Goal: Check status: Check status

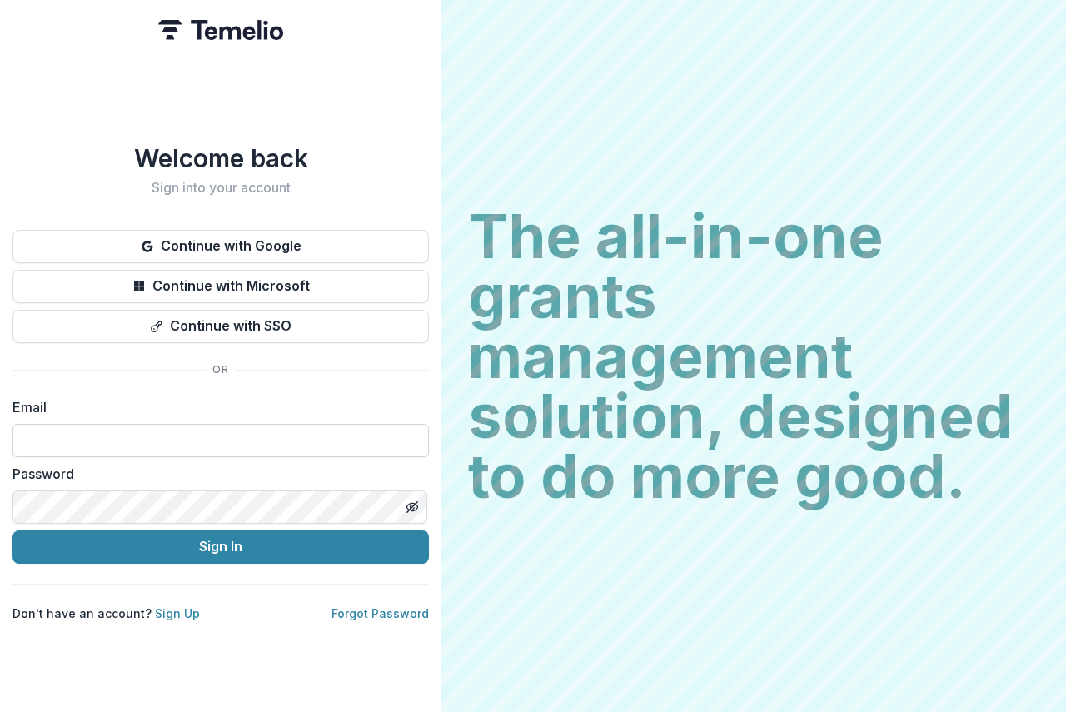
click at [68, 438] on input at bounding box center [220, 440] width 416 height 33
type input "**********"
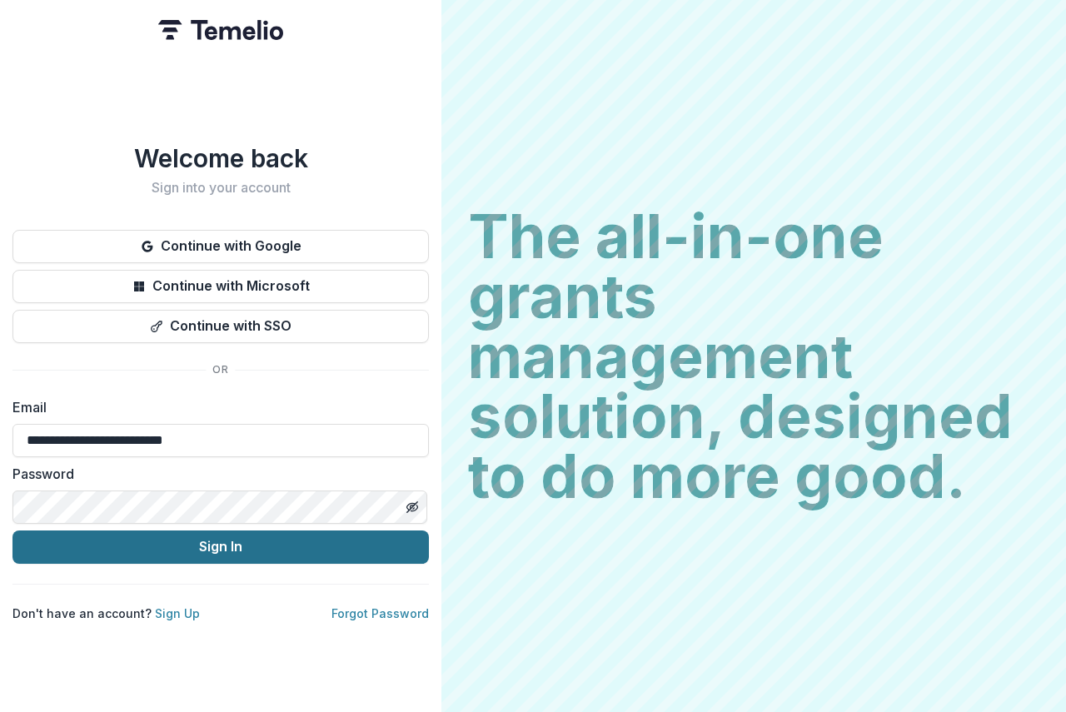
click at [199, 541] on button "Sign In" at bounding box center [220, 546] width 416 height 33
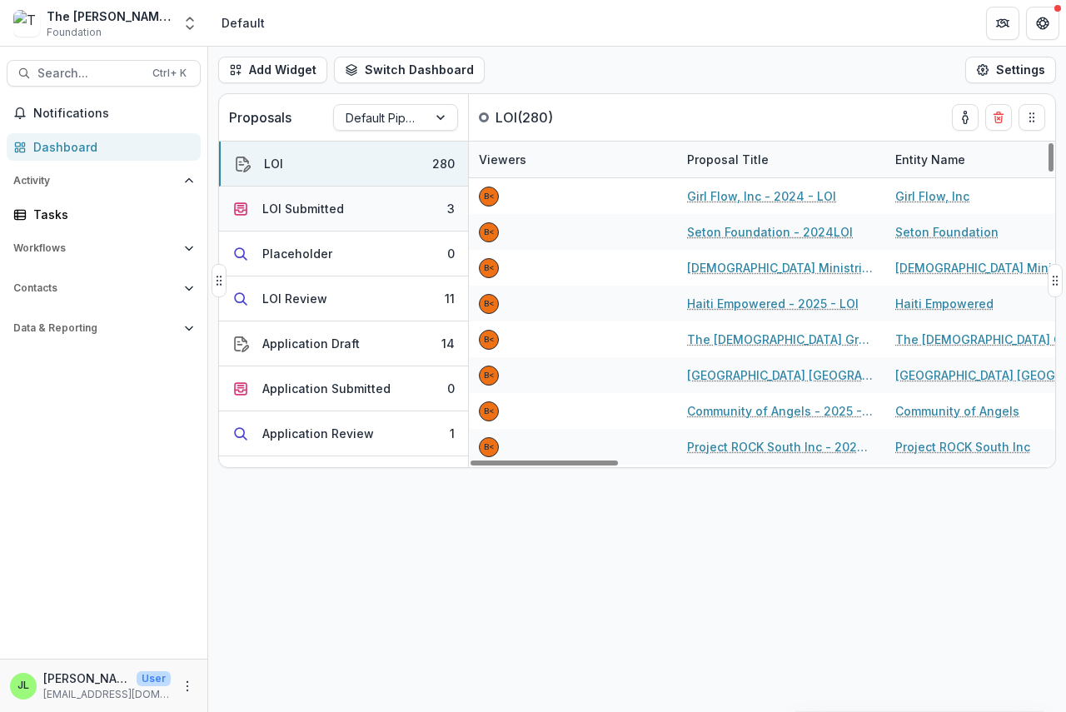
click at [269, 206] on div "LOI Submitted" at bounding box center [303, 208] width 82 height 17
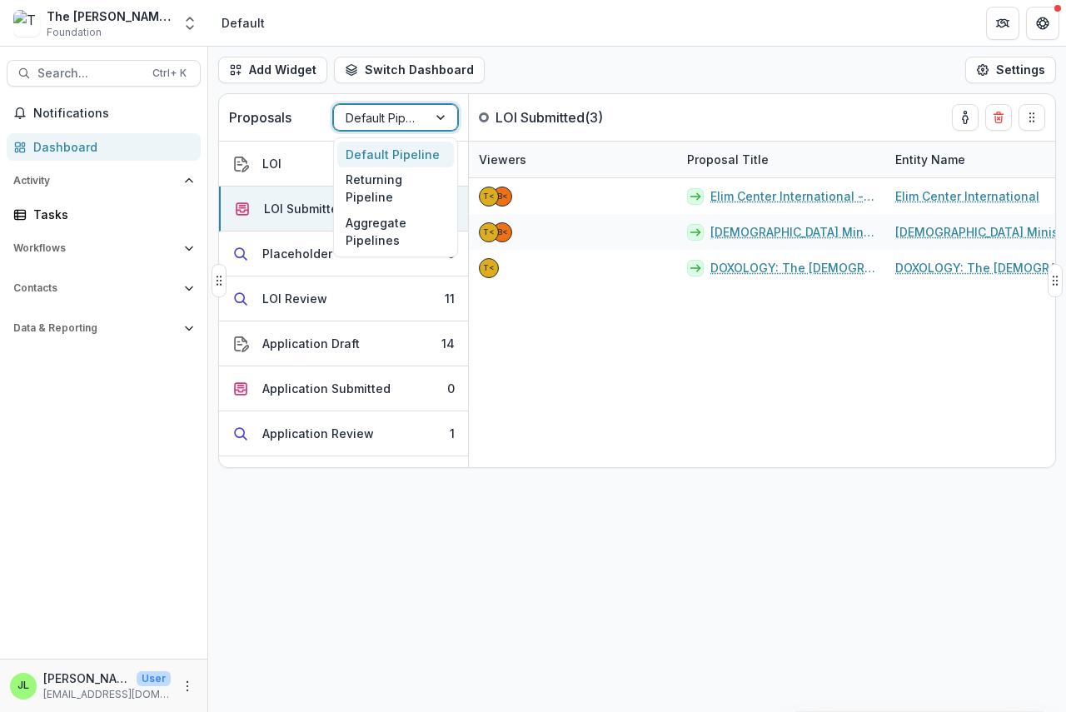
click at [361, 117] on div at bounding box center [381, 117] width 70 height 21
click at [360, 190] on div "Returning Pipeline" at bounding box center [395, 188] width 117 height 43
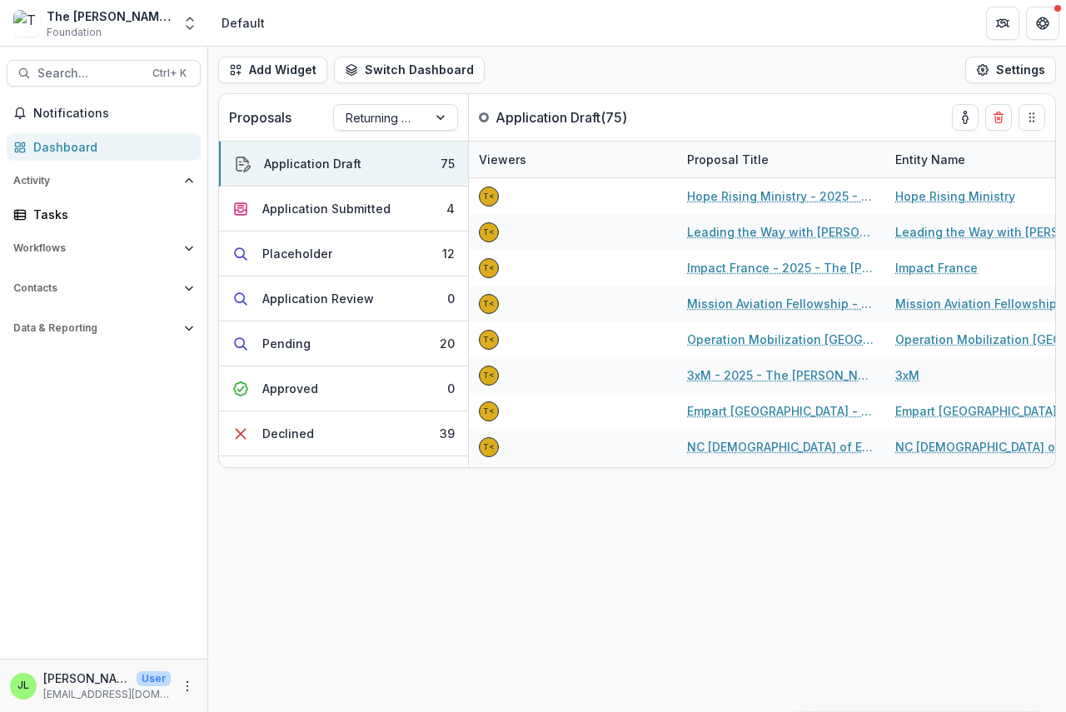
click at [55, 143] on div "Dashboard" at bounding box center [110, 146] width 154 height 17
click at [316, 206] on div "Application Submitted" at bounding box center [326, 208] width 128 height 17
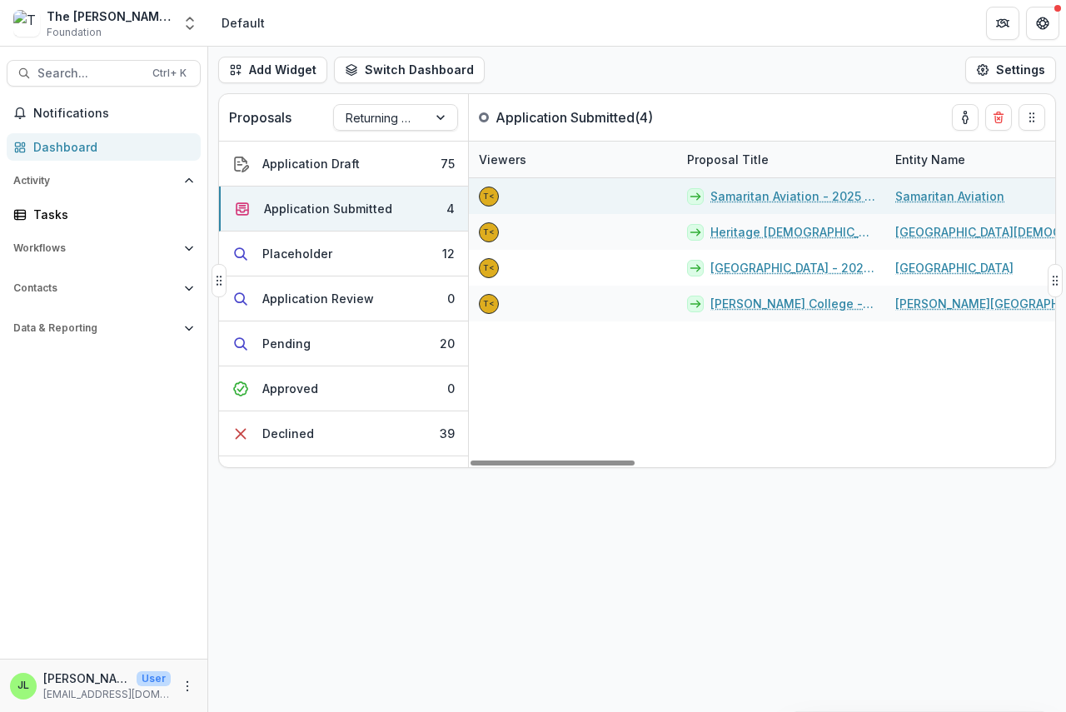
click at [732, 196] on link "Samaritan Aviation - 2025 - The [PERSON_NAME] Foundation Grant Proposal Applica…" at bounding box center [792, 195] width 165 height 17
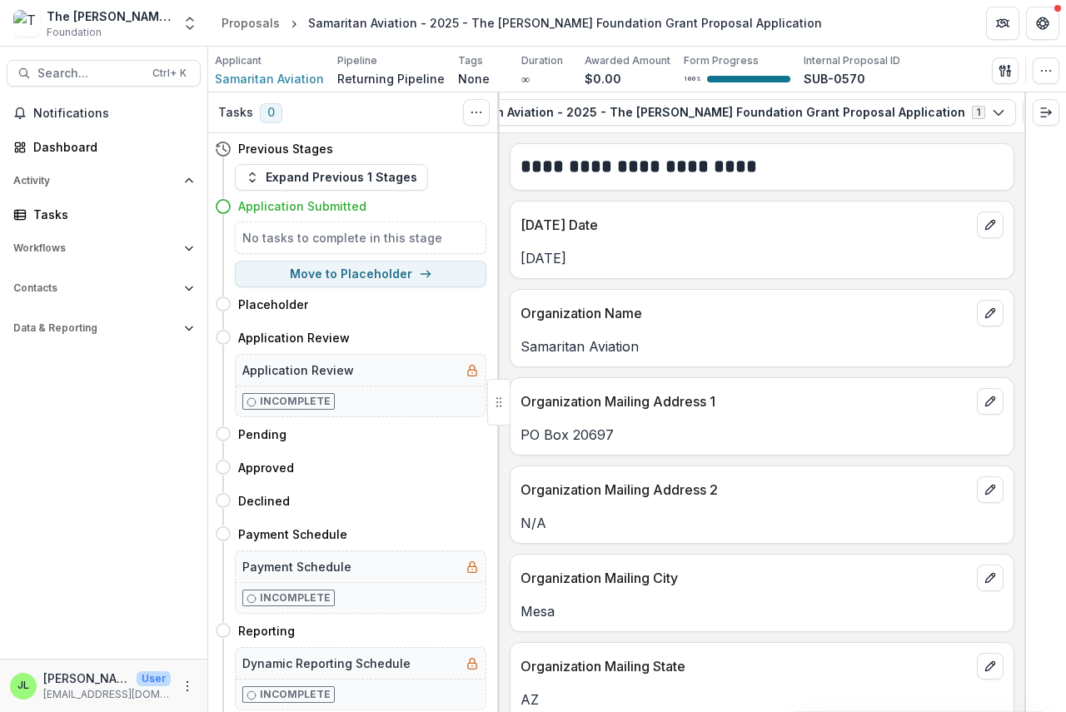
scroll to position [0, 236]
click at [1022, 114] on icon "button" at bounding box center [1028, 112] width 13 height 13
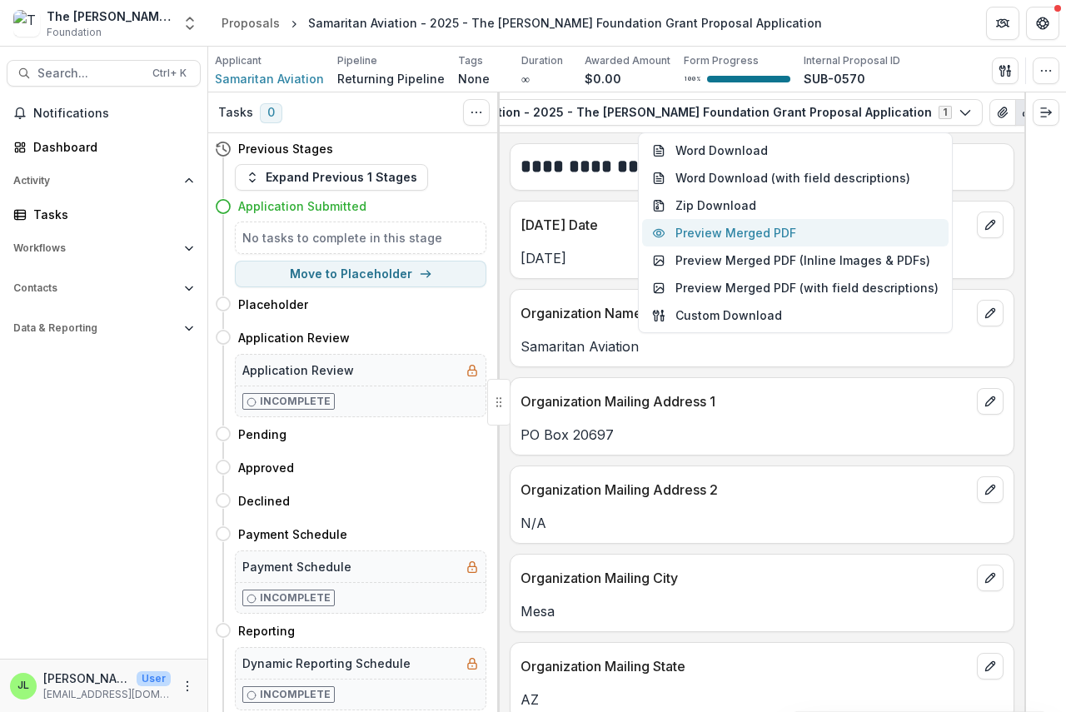
click at [776, 229] on button "Preview Merged PDF" at bounding box center [795, 232] width 306 height 27
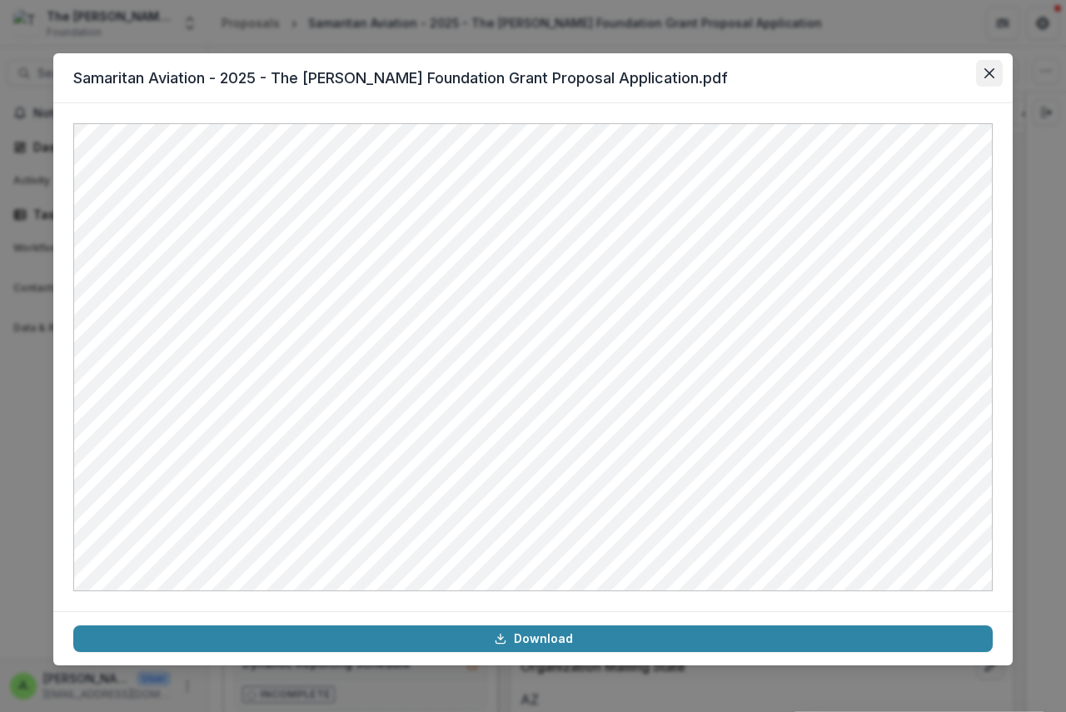
click at [987, 72] on icon "Close" at bounding box center [989, 73] width 10 height 10
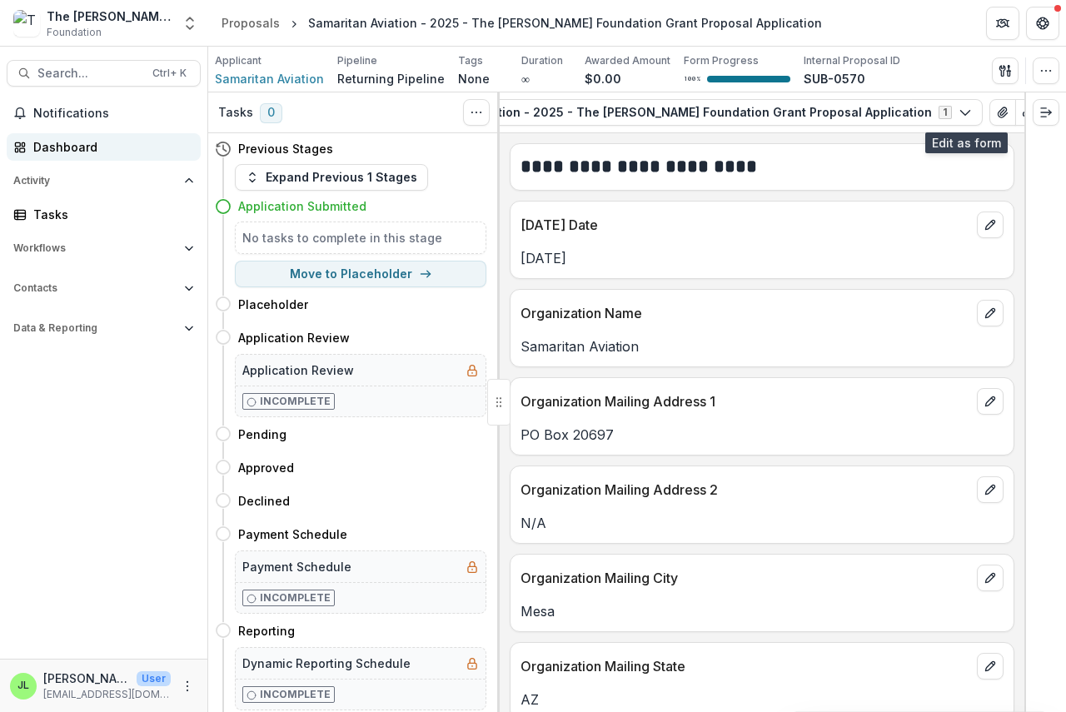
click at [53, 150] on div "Dashboard" at bounding box center [110, 146] width 154 height 17
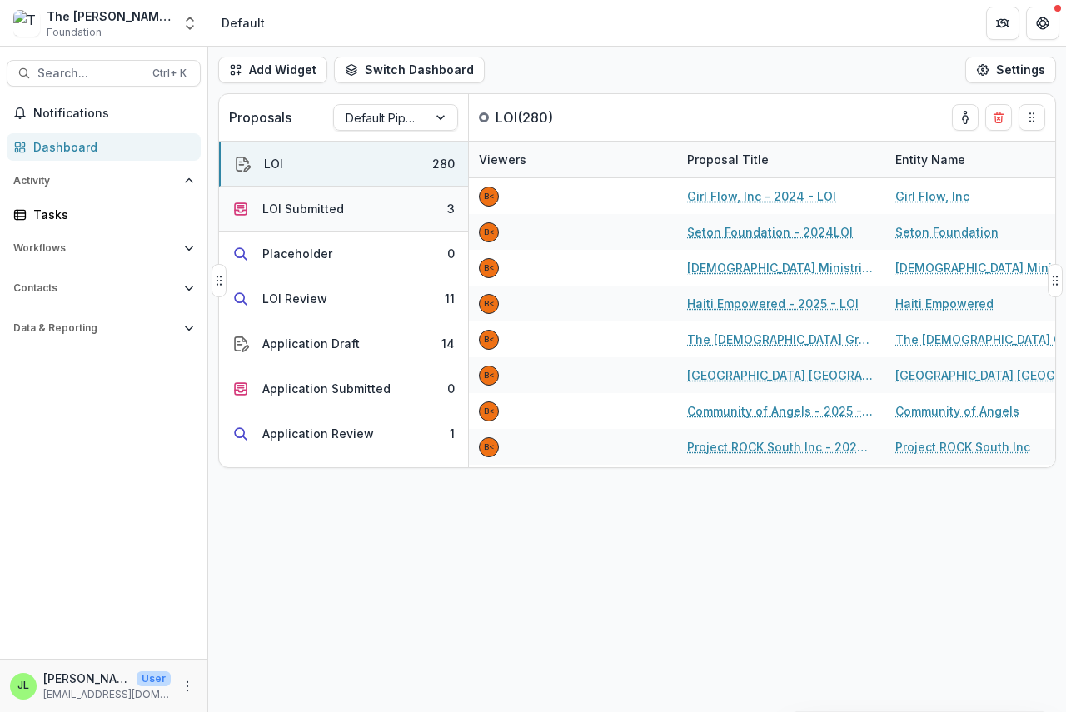
click at [288, 210] on div "LOI Submitted" at bounding box center [303, 208] width 82 height 17
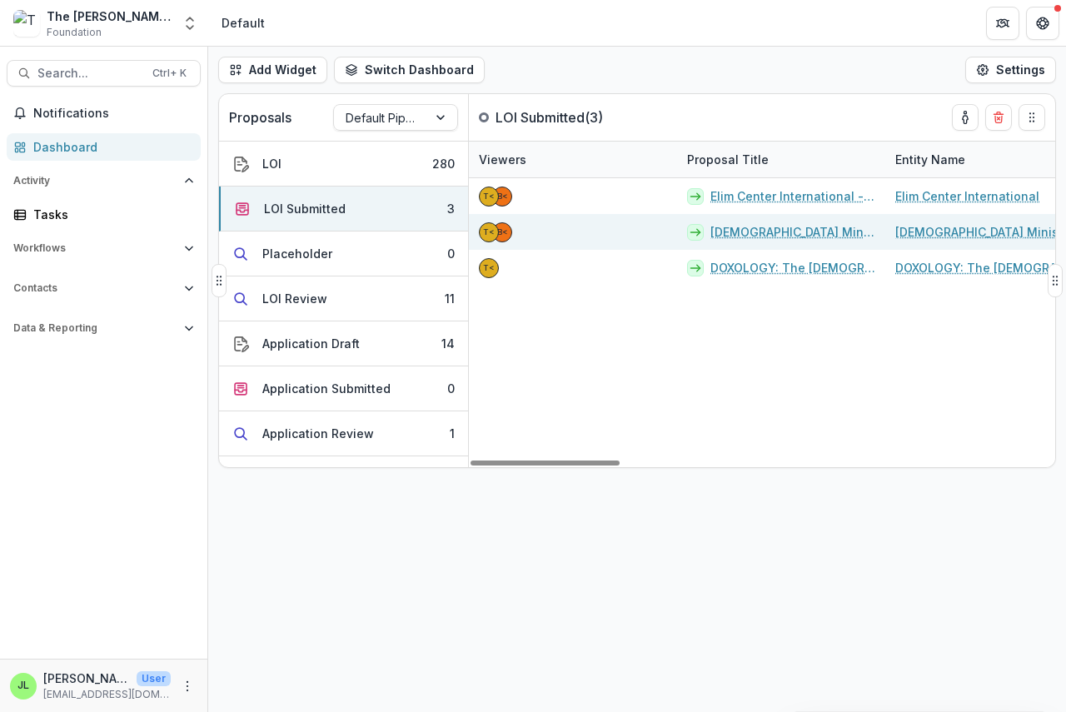
click at [742, 233] on link "[DEMOGRAPHIC_DATA] Ministry Alliance - 2025 - LOI" at bounding box center [792, 231] width 165 height 17
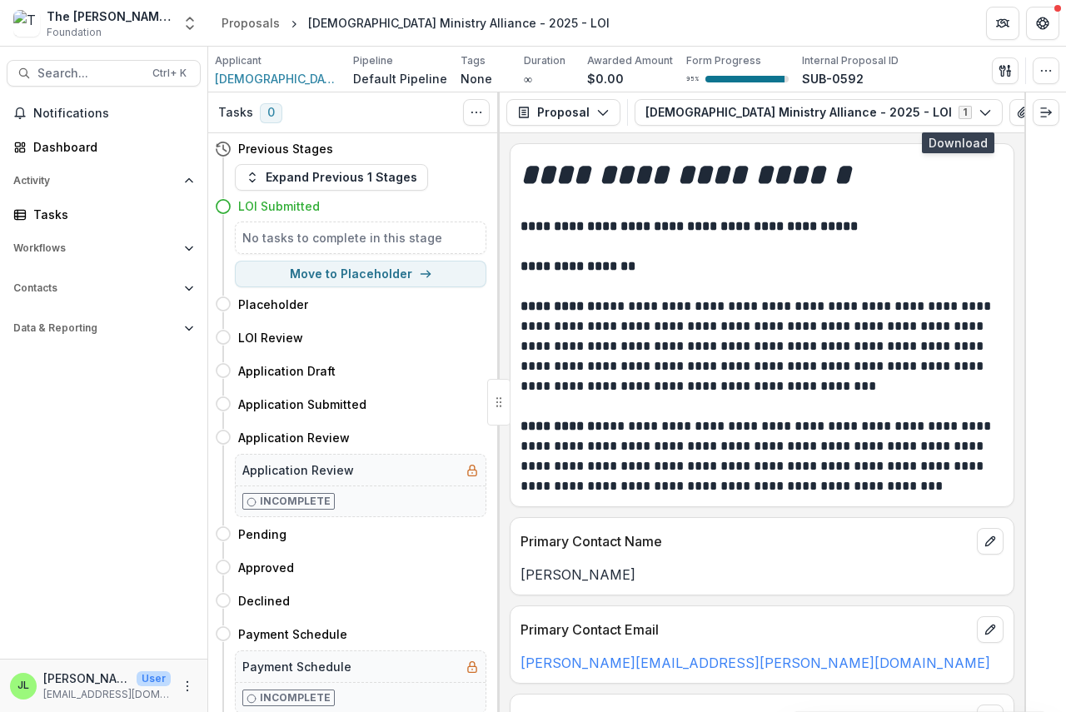
click at [1042, 112] on icon "button" at bounding box center [1048, 112] width 13 height 13
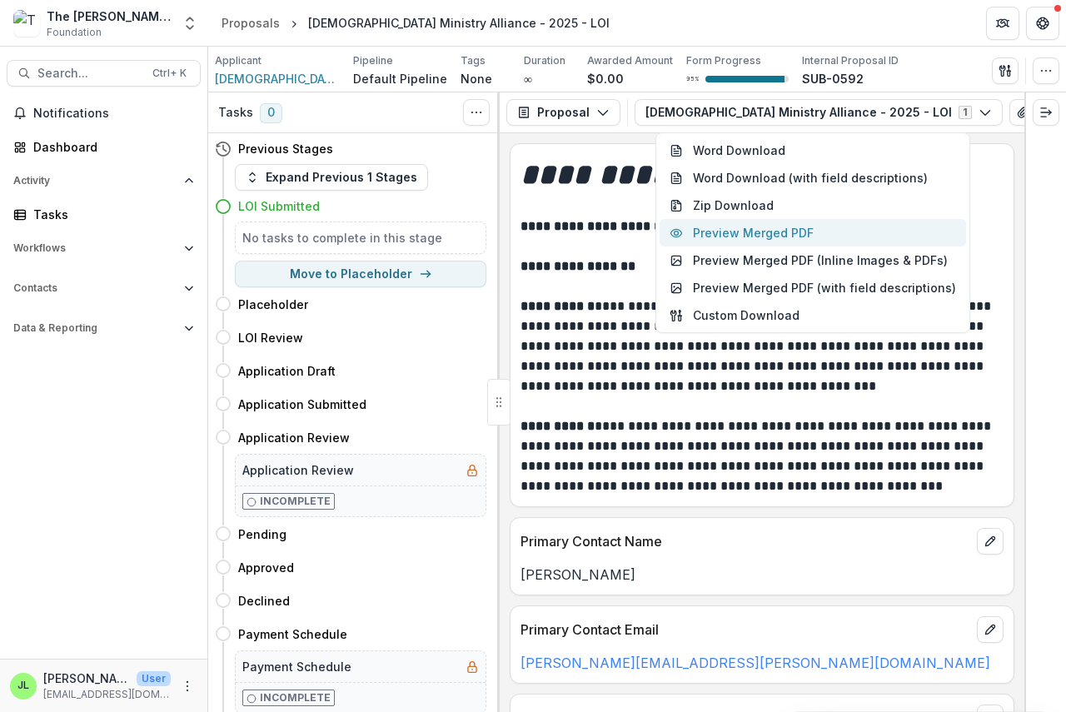
click at [779, 235] on button "Preview Merged PDF" at bounding box center [812, 232] width 306 height 27
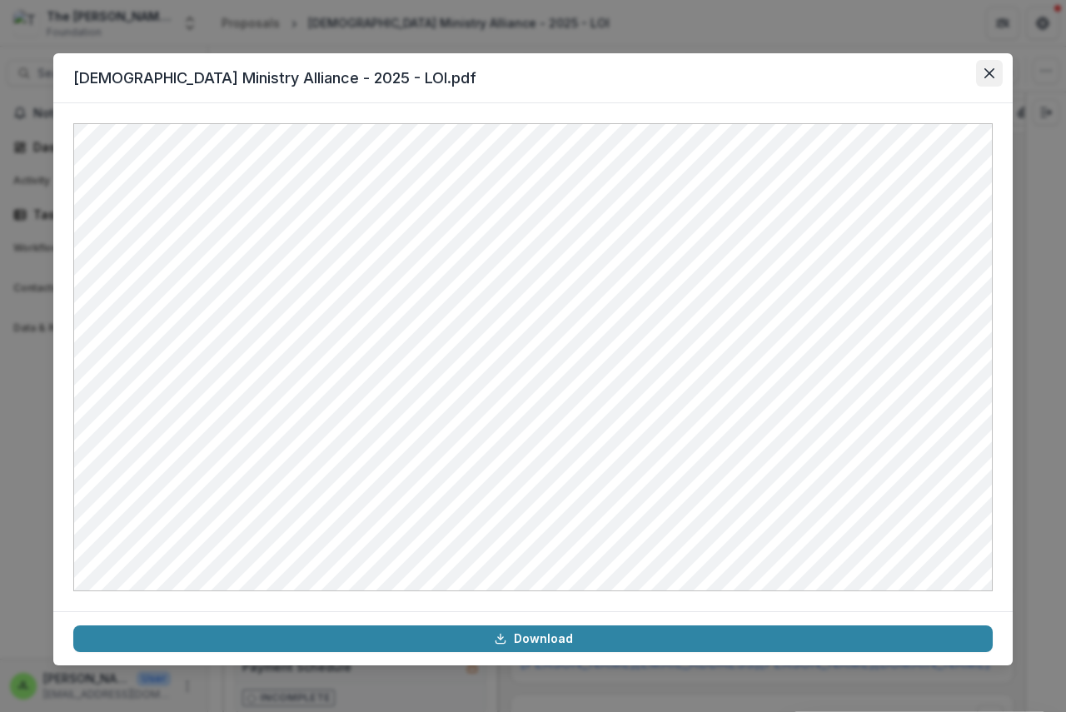
click at [990, 69] on icon "Close" at bounding box center [989, 73] width 10 height 10
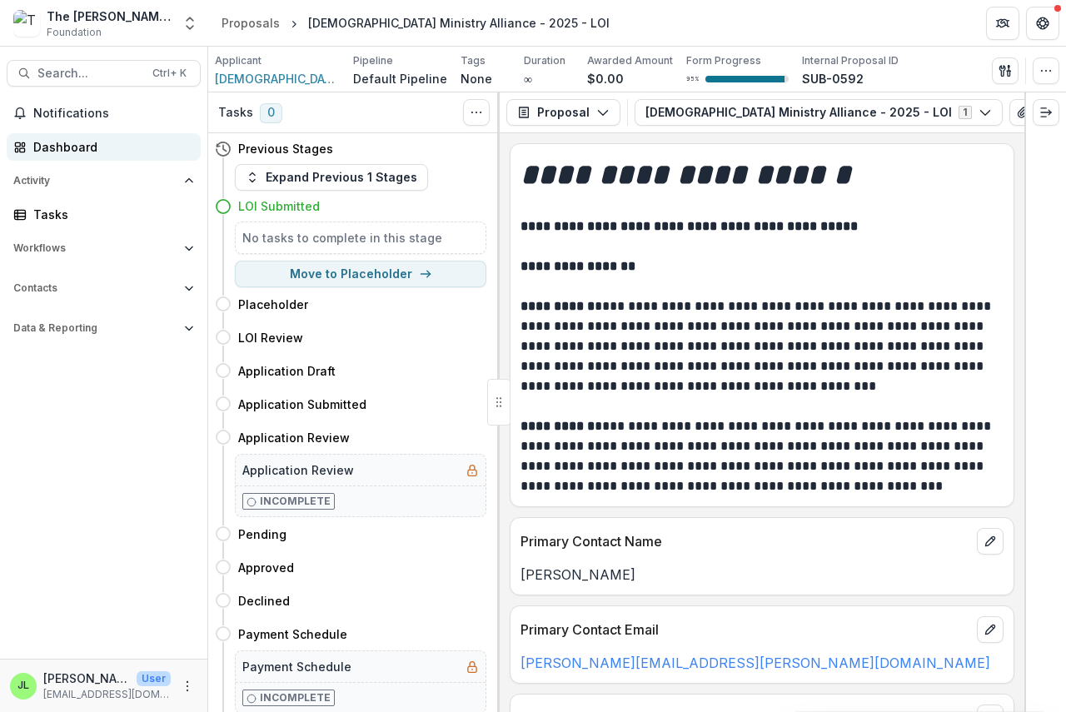
click at [47, 143] on div "Dashboard" at bounding box center [110, 146] width 154 height 17
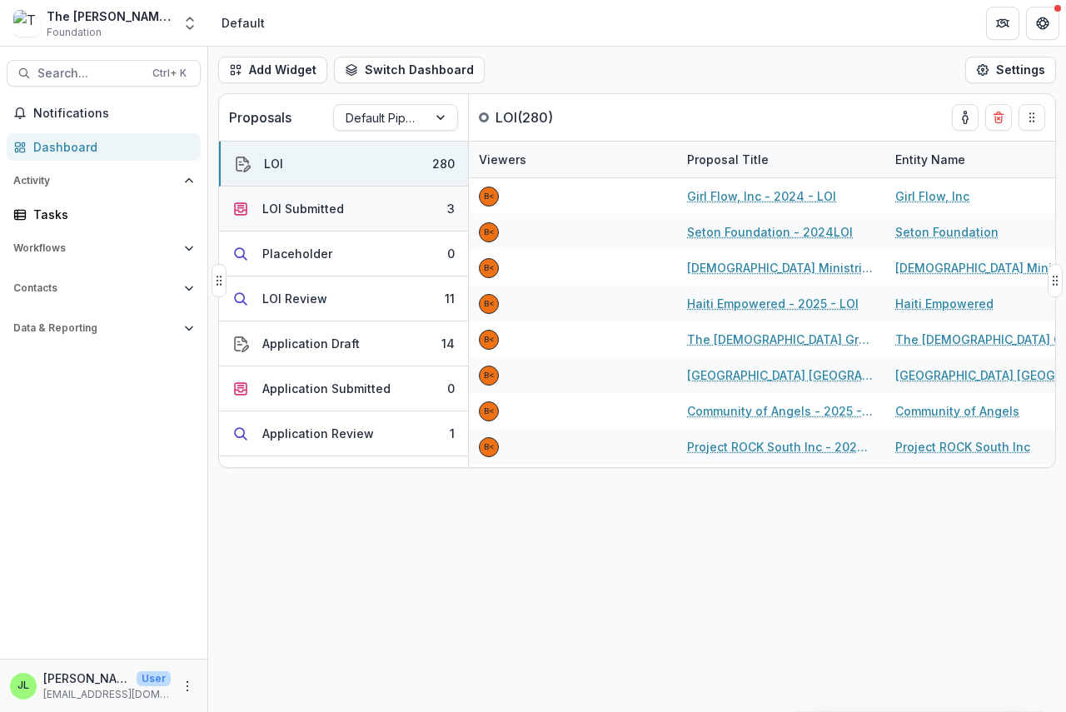
click at [281, 205] on div "LOI Submitted" at bounding box center [303, 208] width 82 height 17
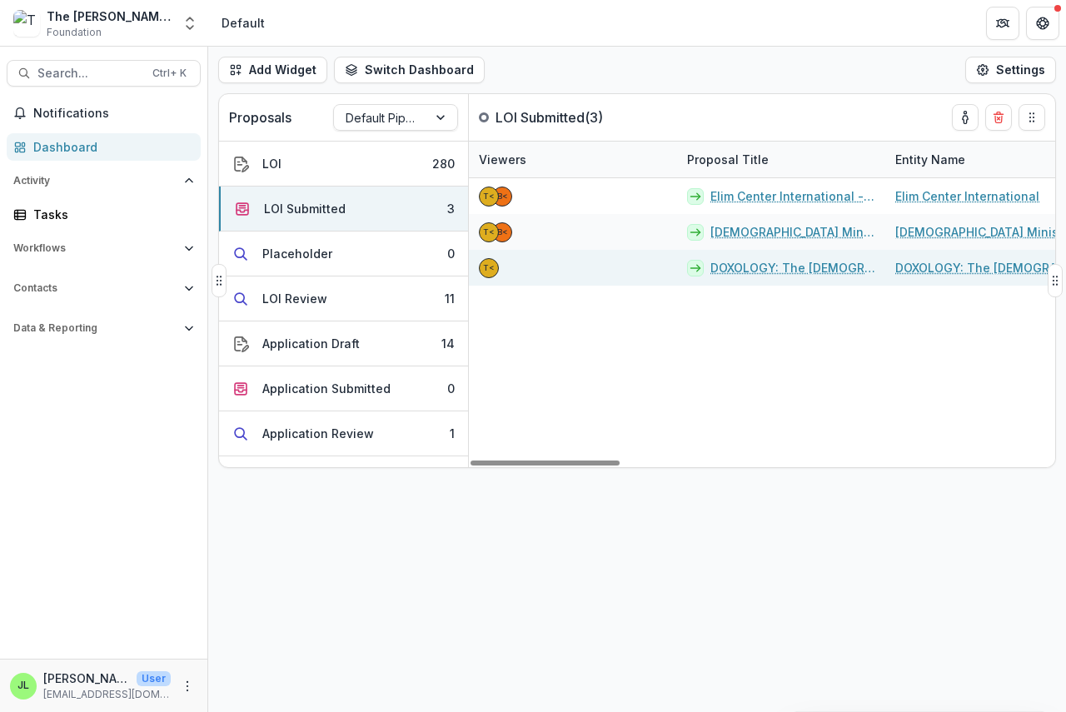
click at [766, 265] on link "DOXOLOGY: The [DEMOGRAPHIC_DATA] Center for Spiritual Care and Counsel - 2025 -…" at bounding box center [792, 267] width 165 height 17
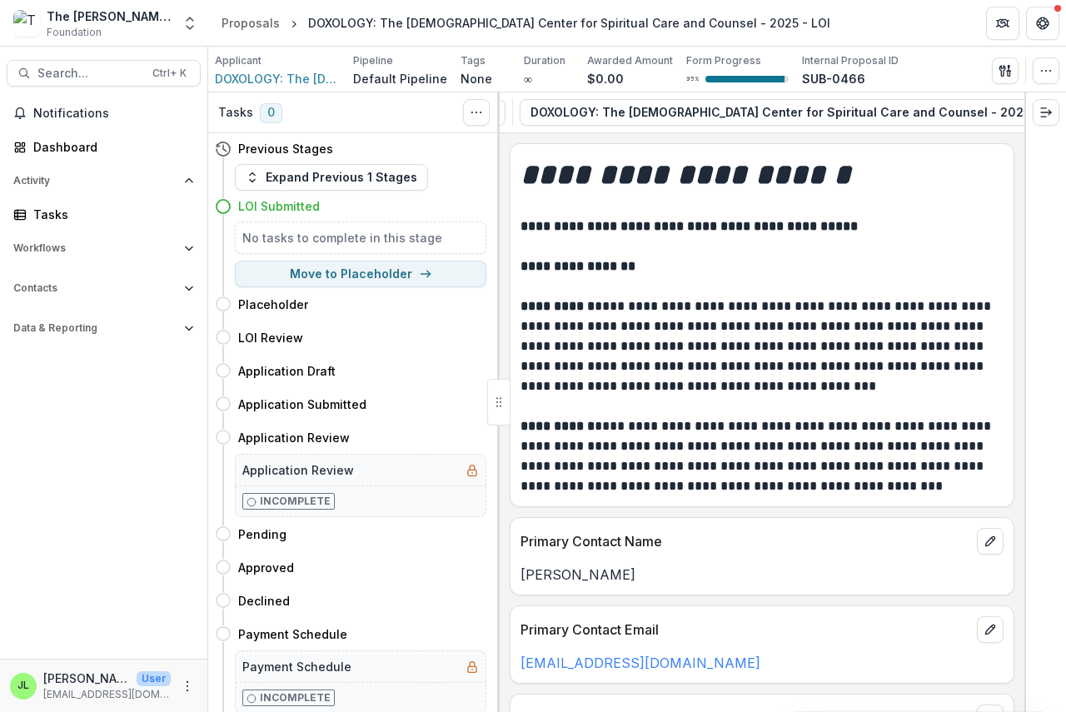
scroll to position [0, 240]
click at [980, 132] on div "Proposal Proposal Payments Reports Grant Agreements Board Summaries Bank Detail…" at bounding box center [762, 112] width 525 height 41
click at [1027, 109] on icon "button" at bounding box center [1033, 112] width 13 height 13
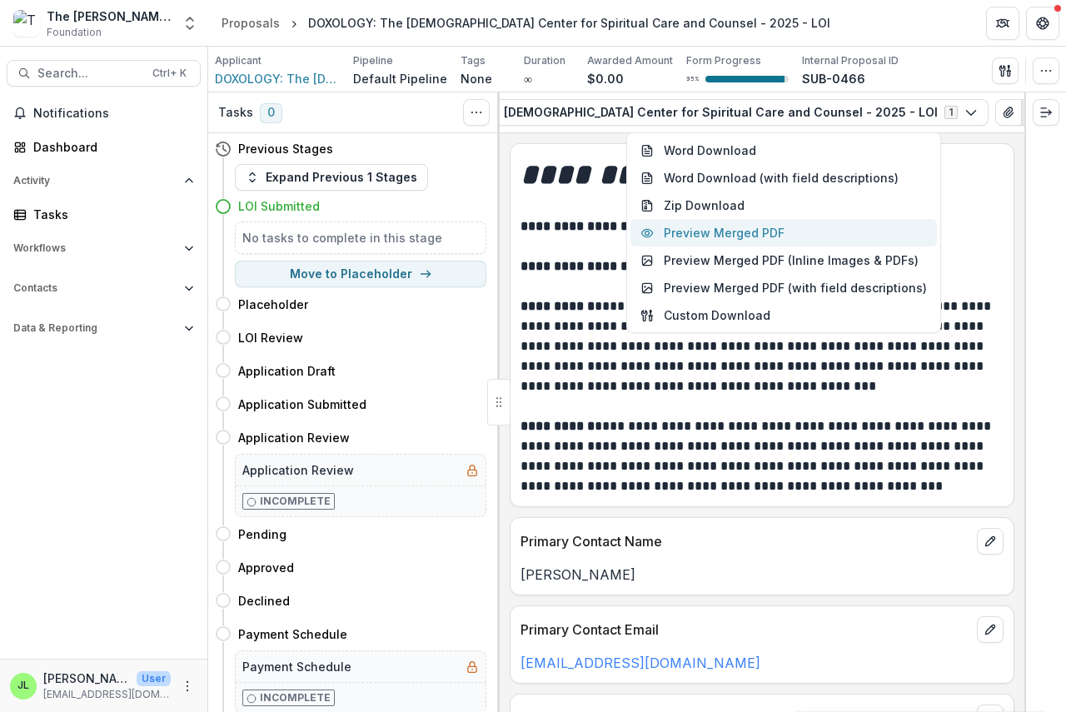
click at [772, 232] on button "Preview Merged PDF" at bounding box center [783, 232] width 306 height 27
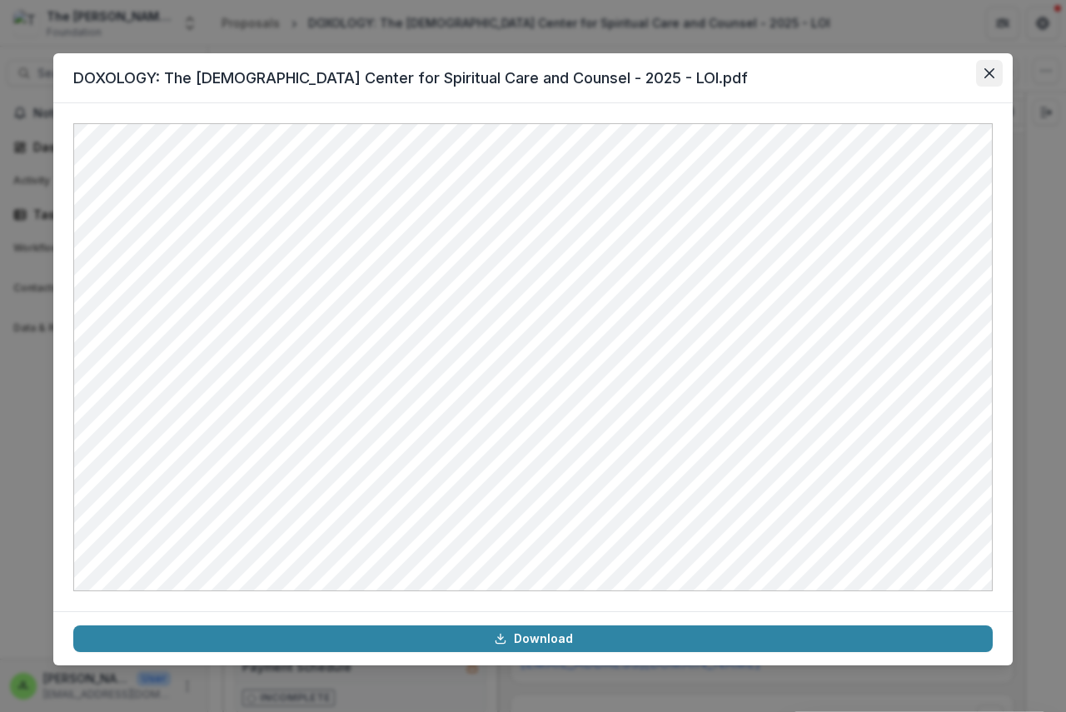
click at [983, 71] on button "Close" at bounding box center [989, 73] width 27 height 27
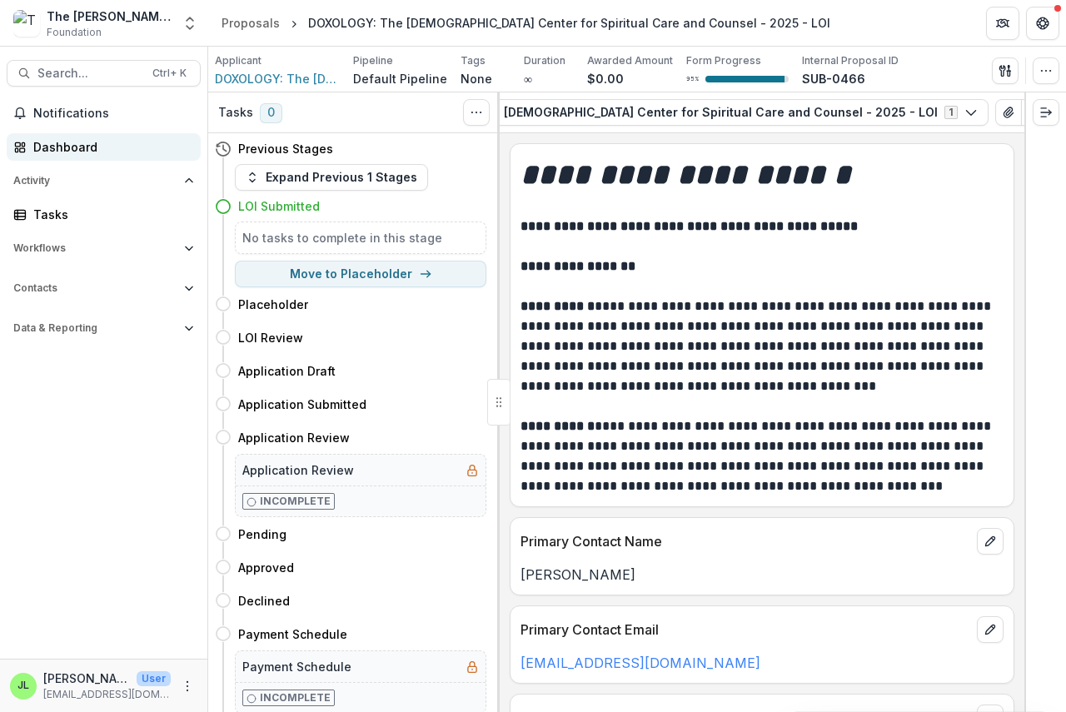
click at [54, 146] on div "Dashboard" at bounding box center [110, 146] width 154 height 17
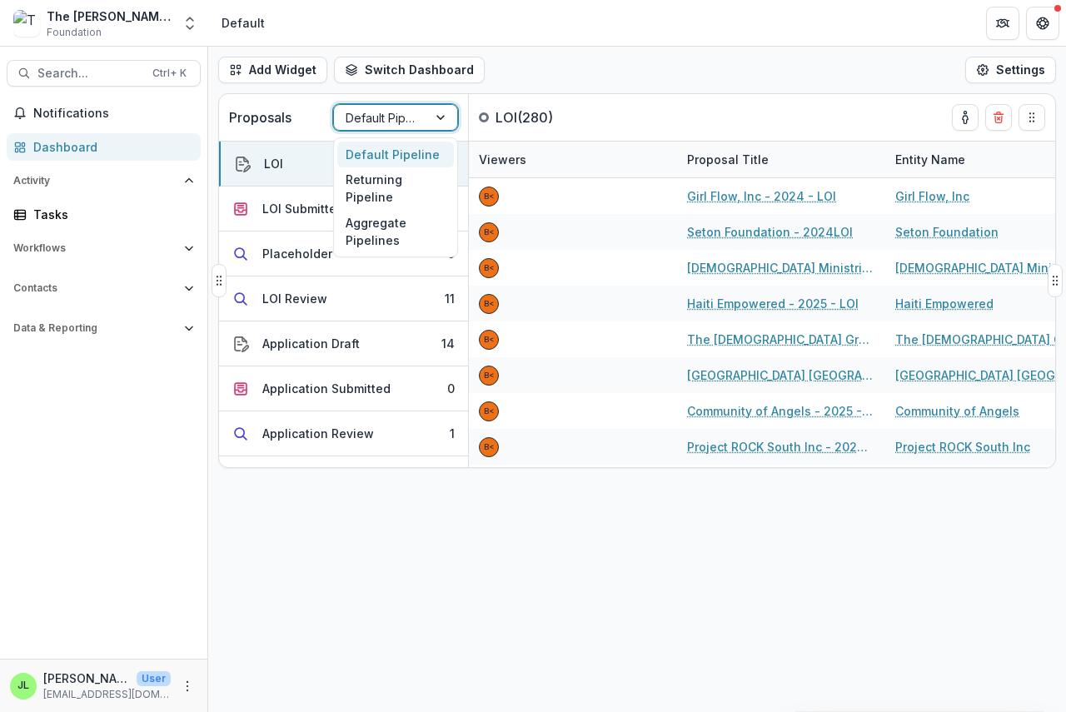
click at [398, 113] on div at bounding box center [381, 117] width 70 height 21
click at [370, 186] on div "Returning Pipeline" at bounding box center [395, 188] width 117 height 43
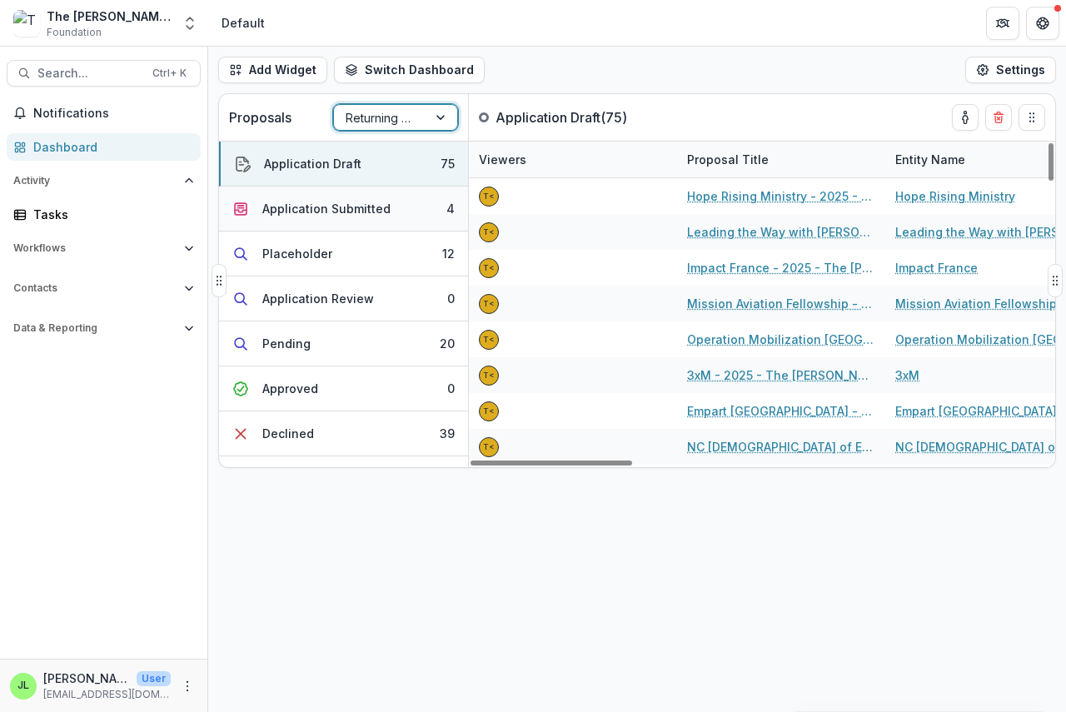
click at [294, 211] on div "Application Submitted" at bounding box center [326, 208] width 128 height 17
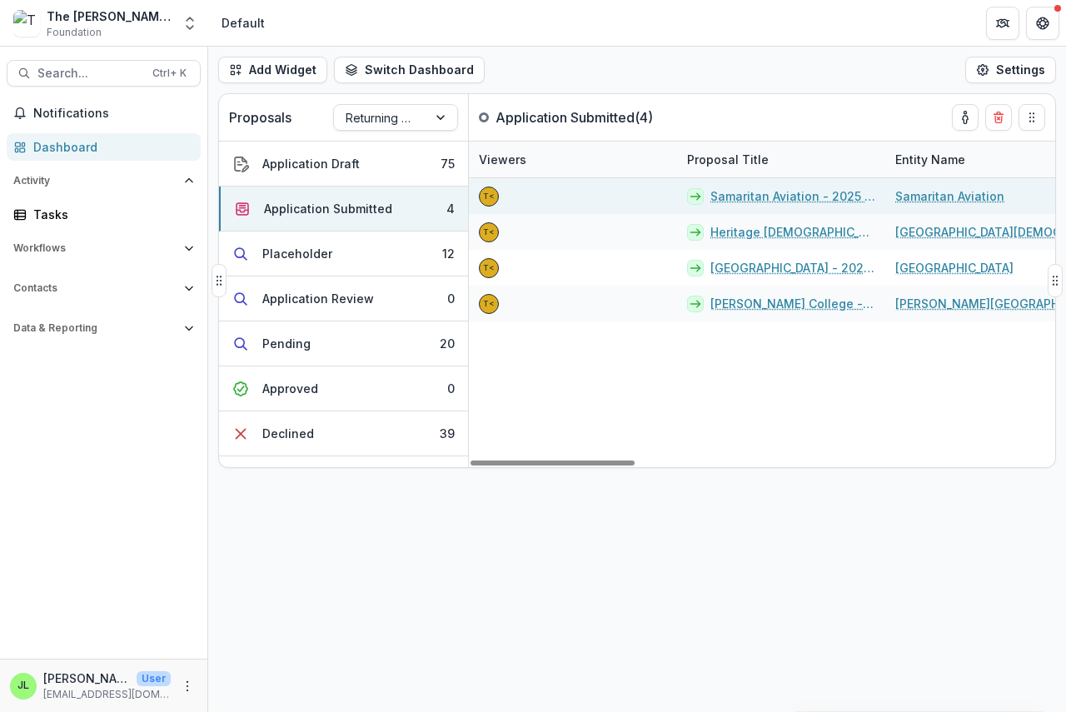
click at [743, 196] on link "Samaritan Aviation - 2025 - The [PERSON_NAME] Foundation Grant Proposal Applica…" at bounding box center [792, 195] width 165 height 17
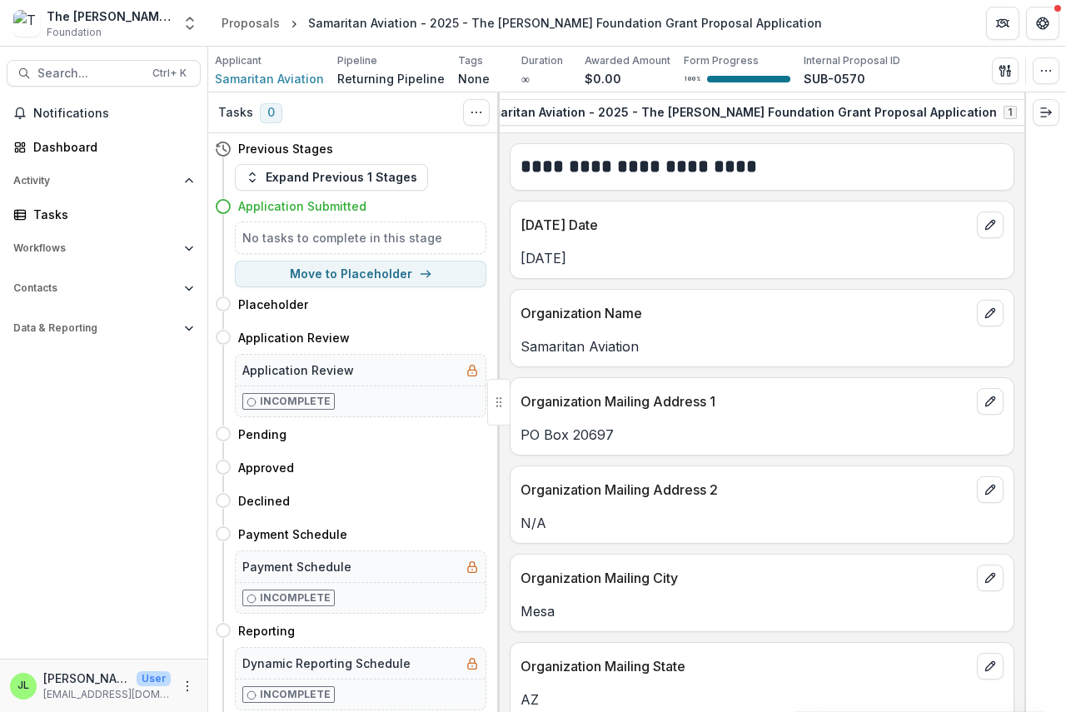
scroll to position [0, 256]
click at [1002, 111] on icon "button" at bounding box center [1008, 112] width 13 height 13
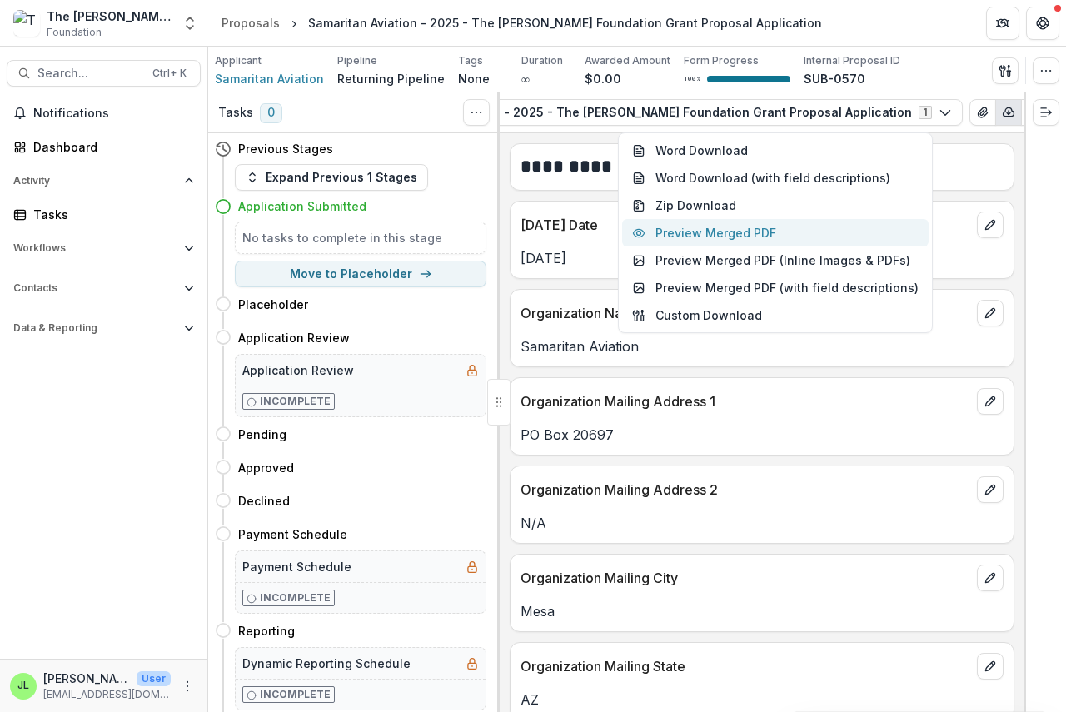
click at [767, 232] on button "Preview Merged PDF" at bounding box center [775, 232] width 306 height 27
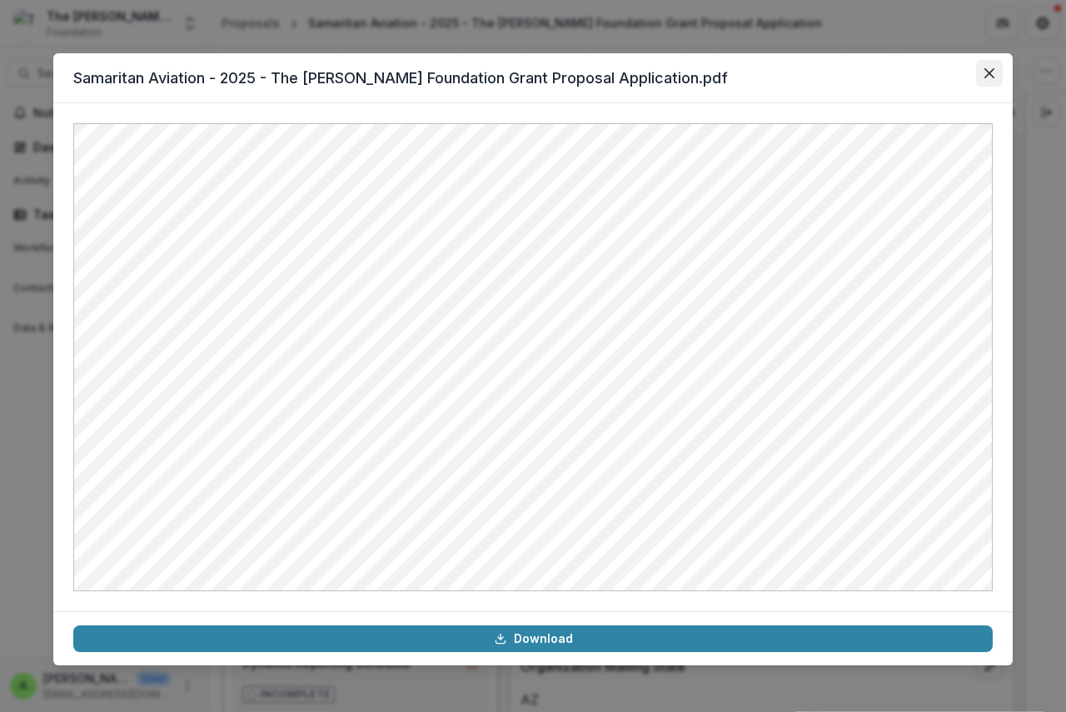
click at [987, 72] on icon "Close" at bounding box center [989, 73] width 10 height 10
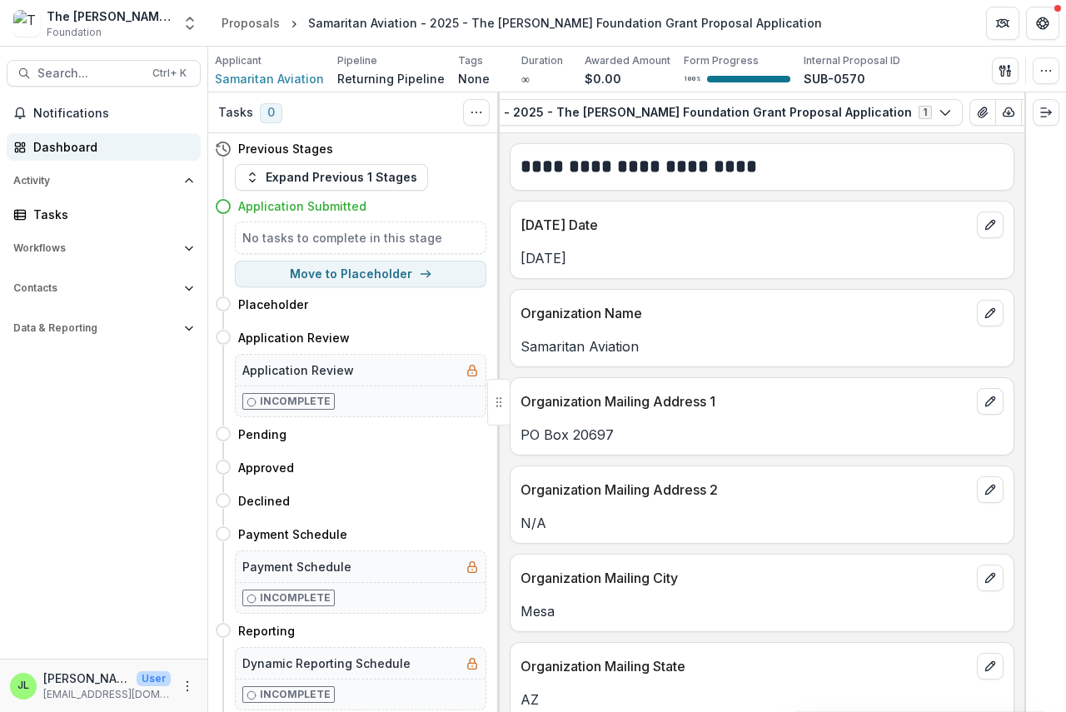
click at [42, 144] on div "Dashboard" at bounding box center [110, 146] width 154 height 17
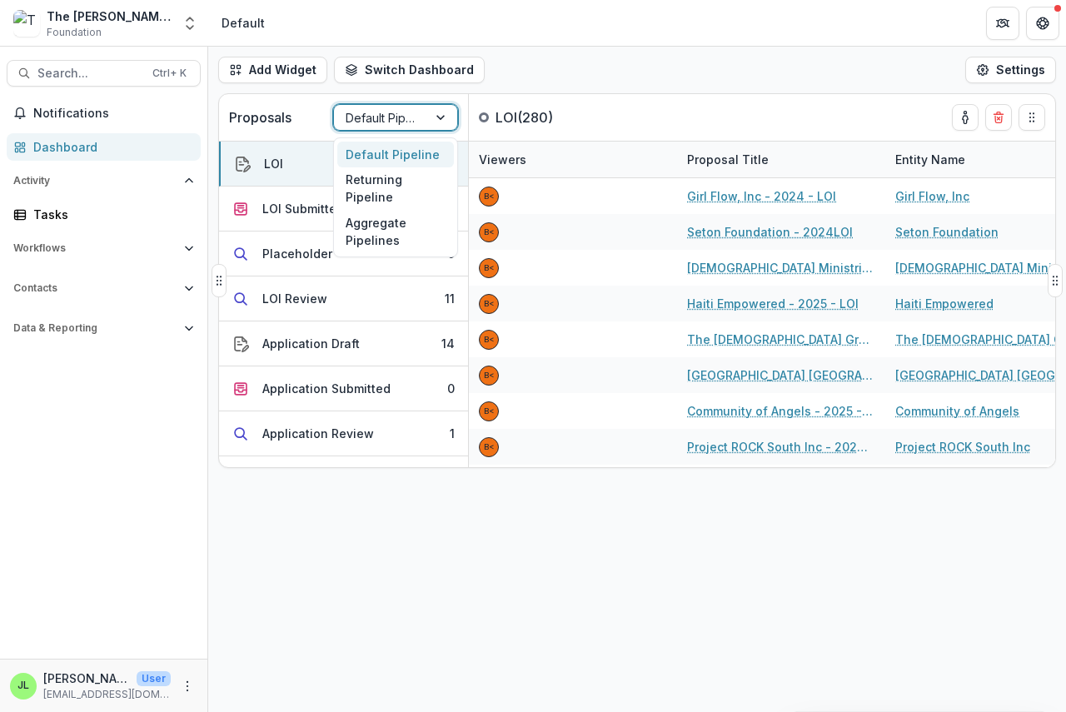
click at [380, 118] on div at bounding box center [381, 117] width 70 height 21
click at [383, 182] on div "Returning Pipeline" at bounding box center [395, 188] width 117 height 43
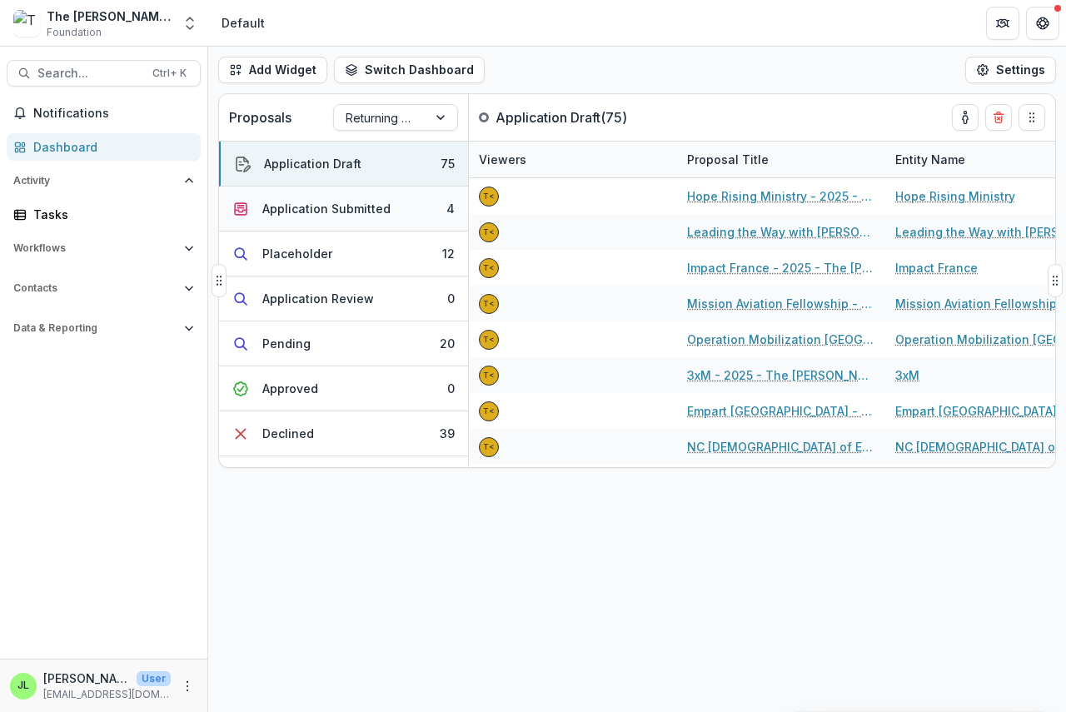
click at [317, 209] on div "Application Submitted" at bounding box center [326, 208] width 128 height 17
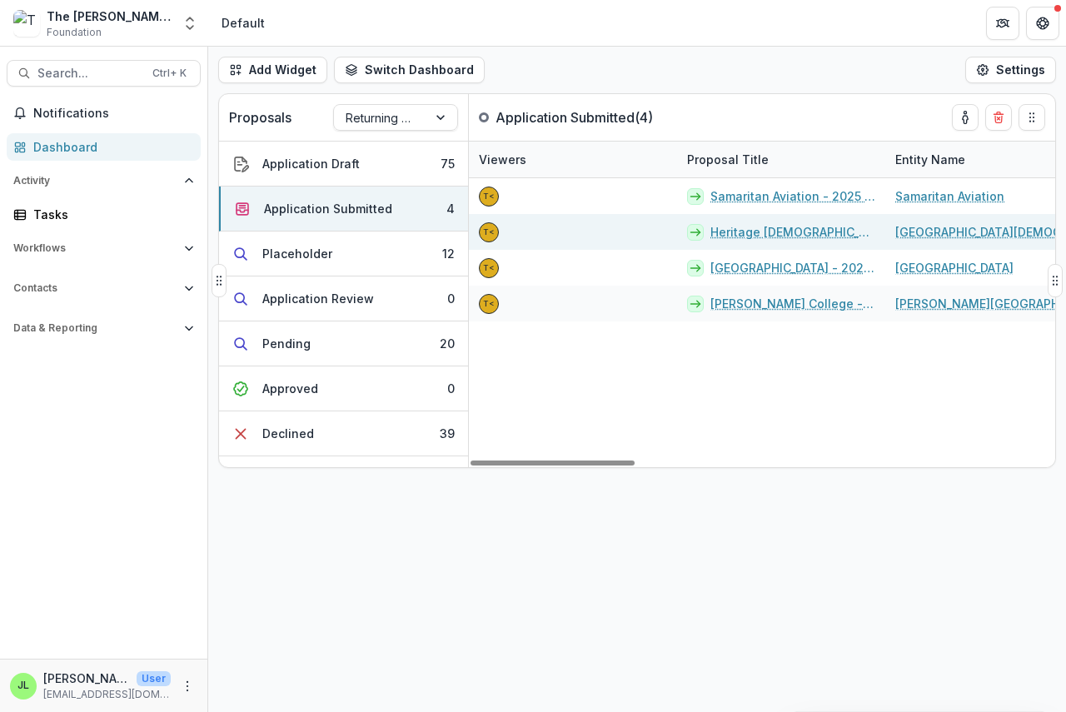
click at [770, 232] on link "Heritage [DEMOGRAPHIC_DATA] University - 2025 - The [PERSON_NAME] Foundation Gr…" at bounding box center [792, 231] width 165 height 17
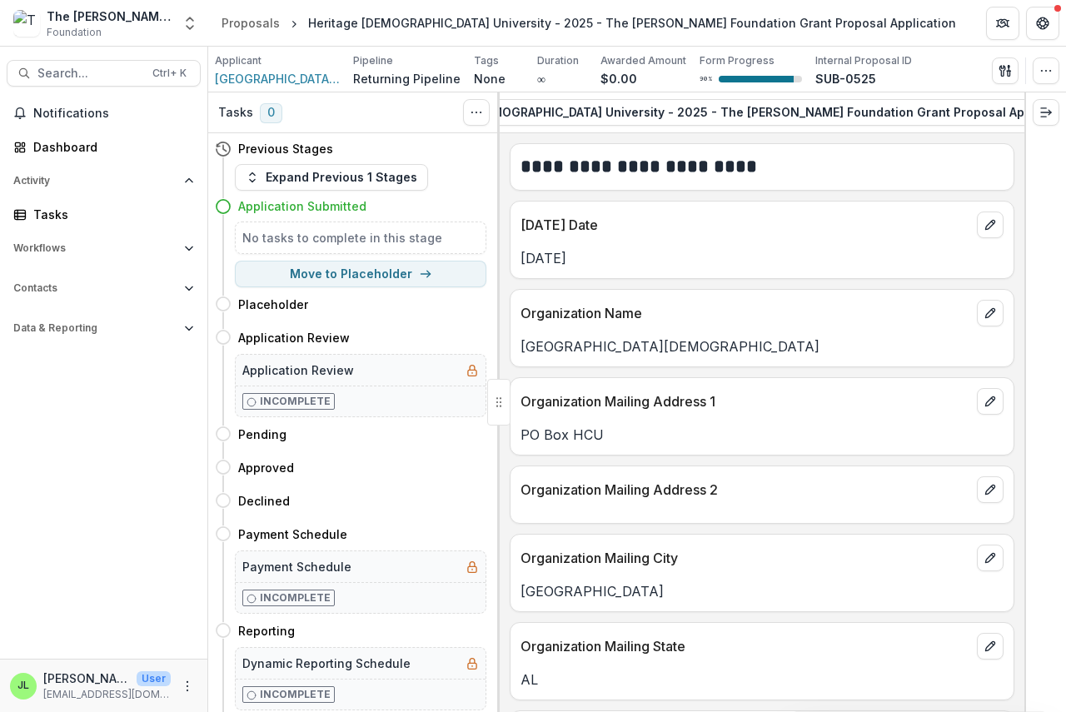
scroll to position [0, 229]
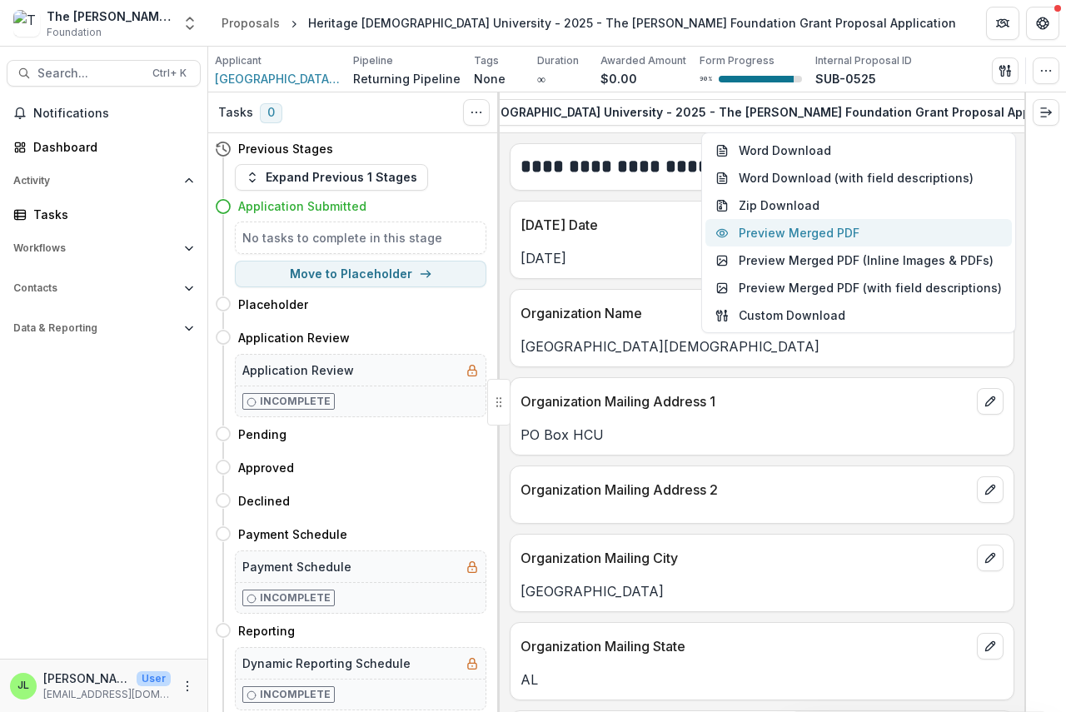
click at [862, 231] on button "Preview Merged PDF" at bounding box center [858, 232] width 306 height 27
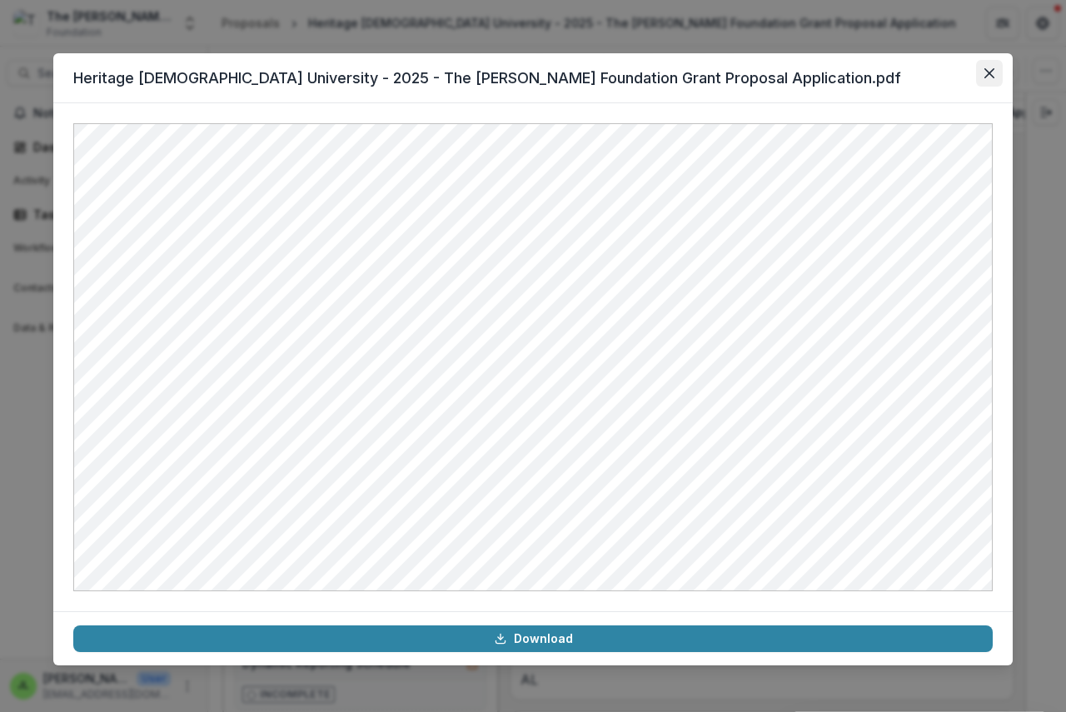
click at [987, 71] on icon "Close" at bounding box center [989, 73] width 10 height 10
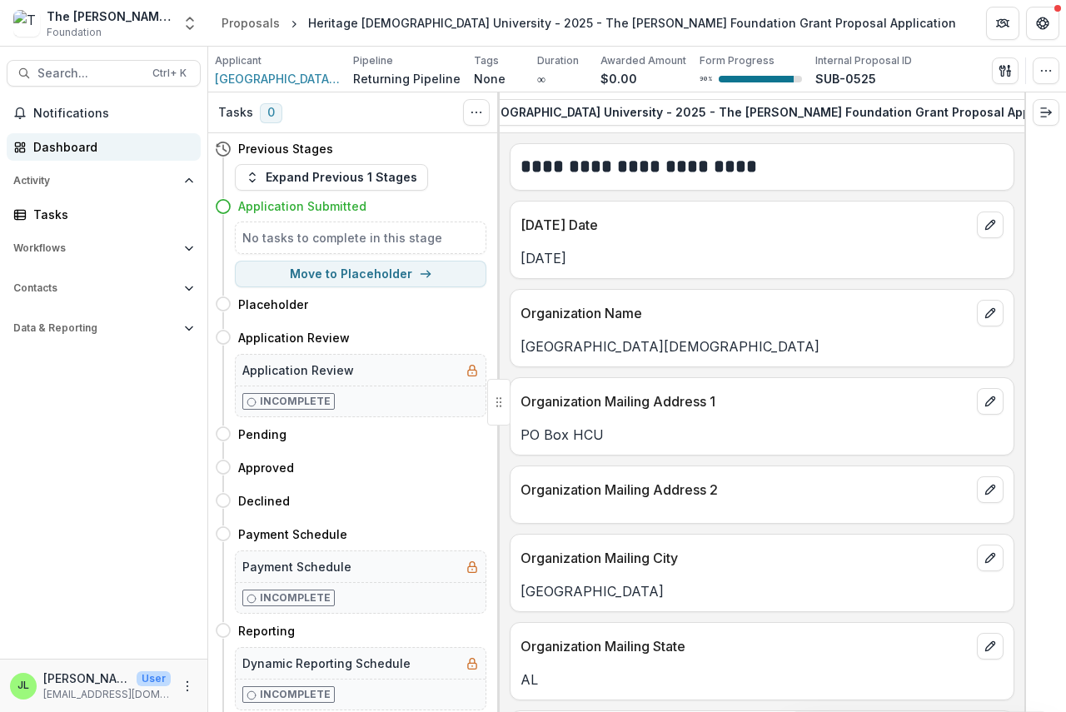
click at [49, 147] on div "Dashboard" at bounding box center [110, 146] width 154 height 17
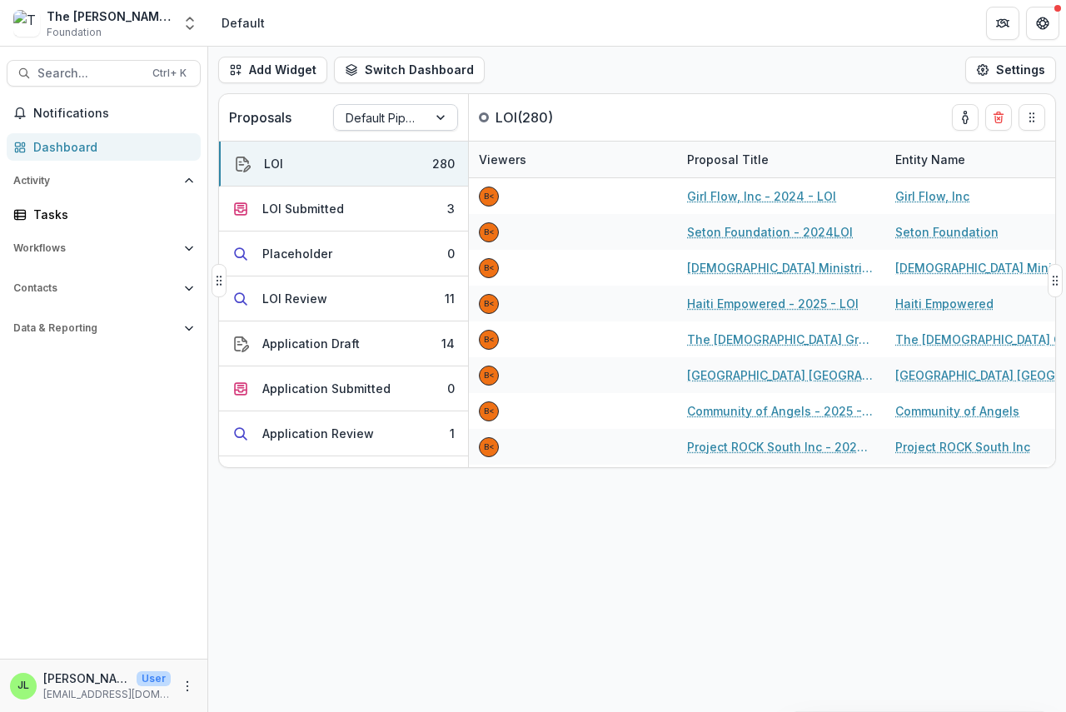
click at [399, 117] on div at bounding box center [381, 117] width 70 height 21
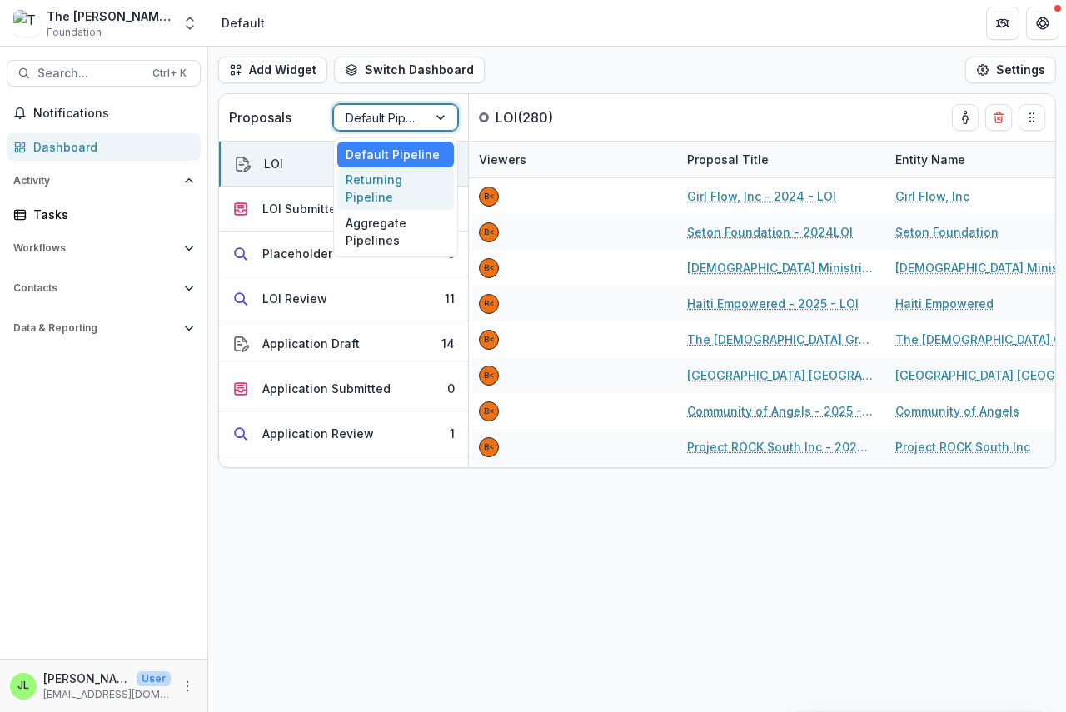
click at [392, 196] on div "Returning Pipeline" at bounding box center [395, 188] width 117 height 43
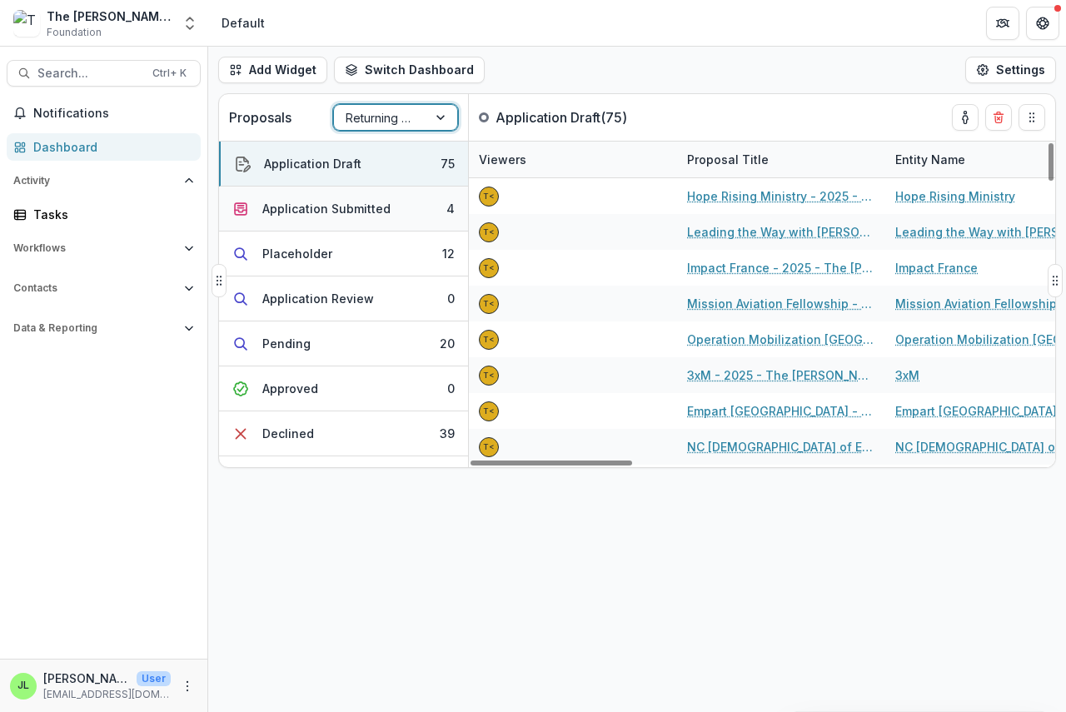
click at [311, 202] on div "Application Submitted" at bounding box center [326, 208] width 128 height 17
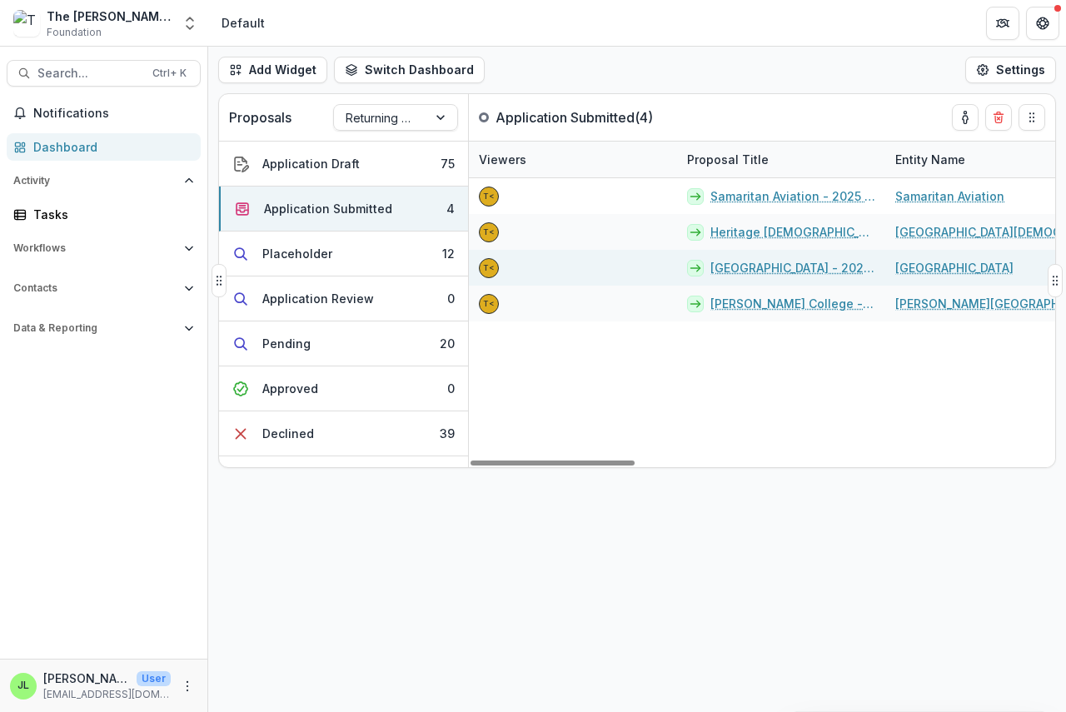
click at [745, 271] on link "[GEOGRAPHIC_DATA] - 2025 - The [PERSON_NAME] Foundation Grant Proposal Applicat…" at bounding box center [792, 267] width 165 height 17
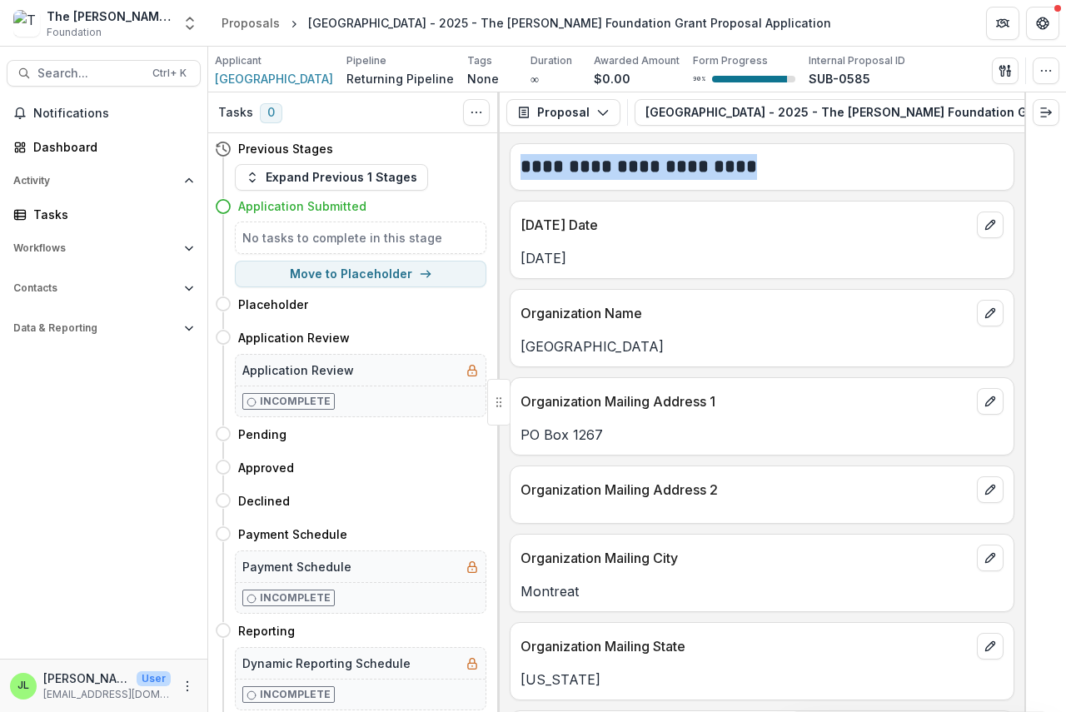
drag, startPoint x: 806, startPoint y: 132, endPoint x: 843, endPoint y: 142, distance: 38.2
click at [973, 152] on div "**********" at bounding box center [762, 401] width 525 height 619
click at [838, 131] on div "Proposal Proposal Payments Reports Grant Agreements Board Summaries Bank Detail…" at bounding box center [762, 112] width 525 height 41
drag, startPoint x: 841, startPoint y: 132, endPoint x: 838, endPoint y: 142, distance: 11.3
click at [904, 142] on div "**********" at bounding box center [762, 401] width 525 height 619
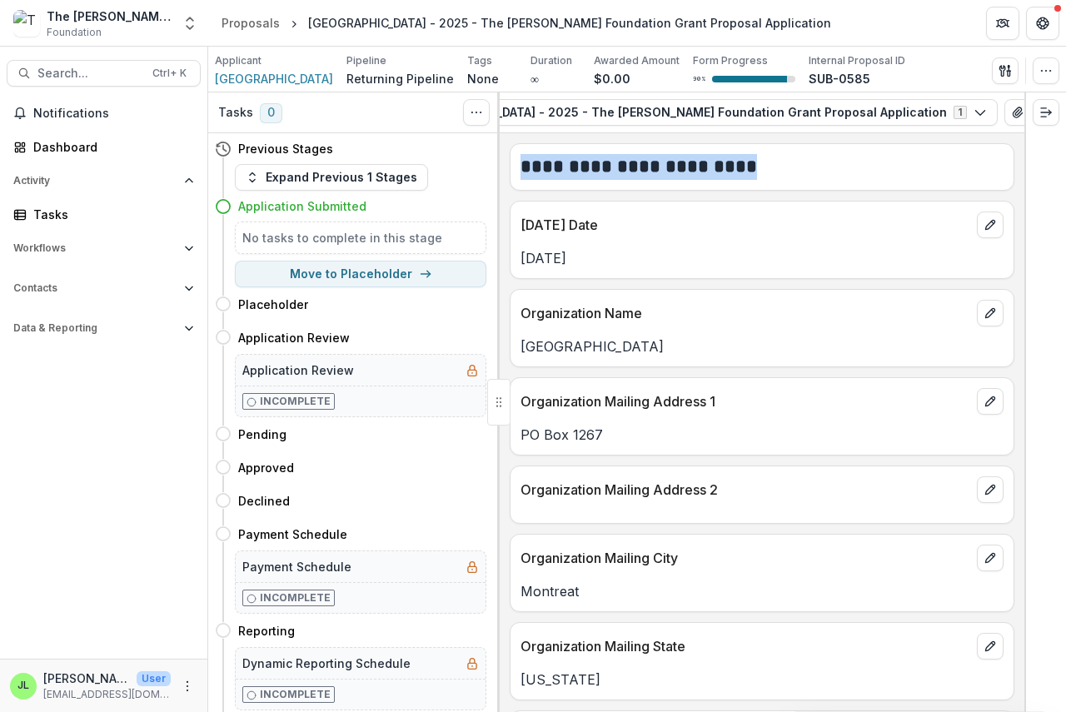
scroll to position [0, 246]
click at [1020, 111] on icon "button" at bounding box center [1026, 112] width 13 height 13
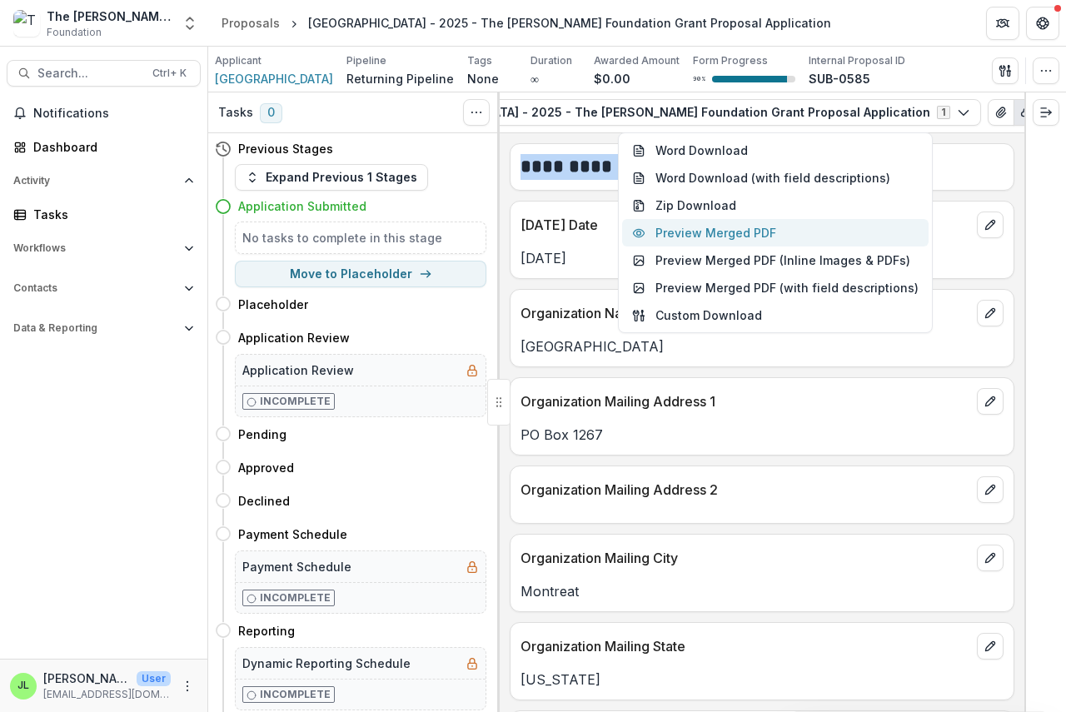
click at [753, 236] on button "Preview Merged PDF" at bounding box center [775, 232] width 306 height 27
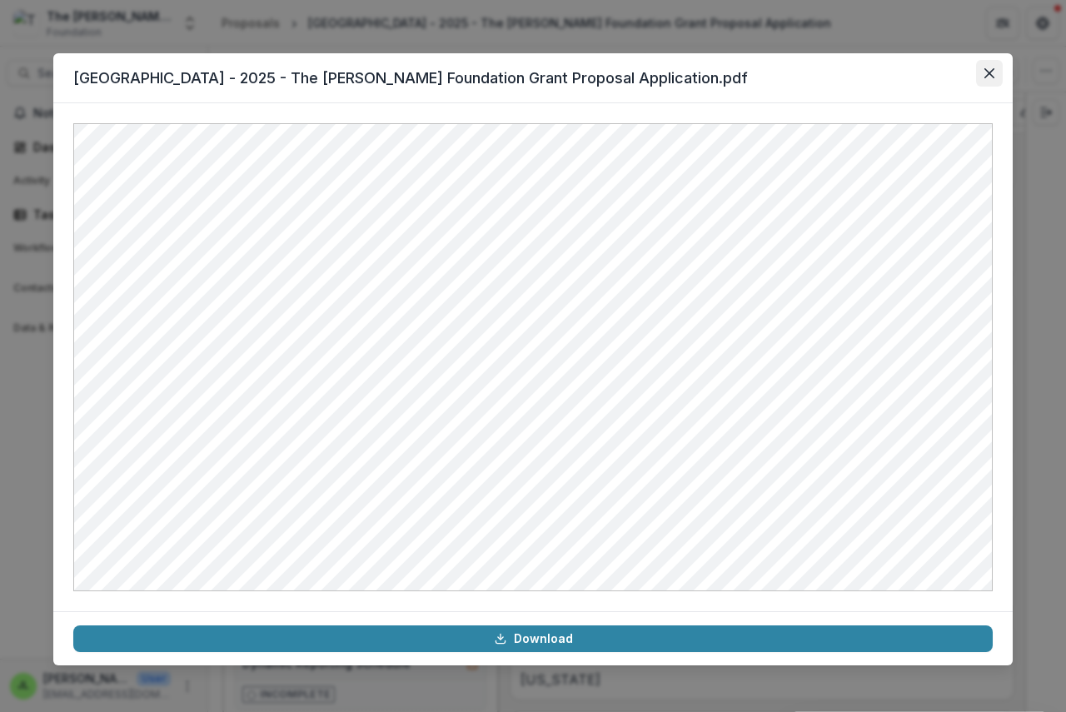
click at [987, 73] on icon "Close" at bounding box center [989, 73] width 10 height 10
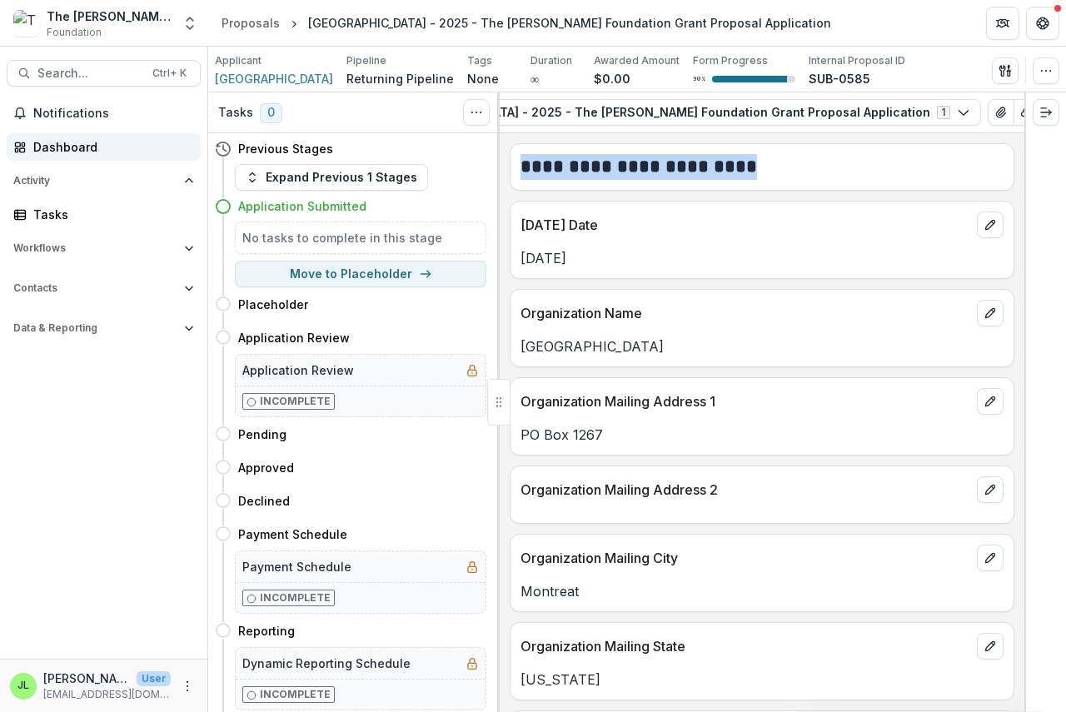
click at [40, 150] on div "Dashboard" at bounding box center [110, 146] width 154 height 17
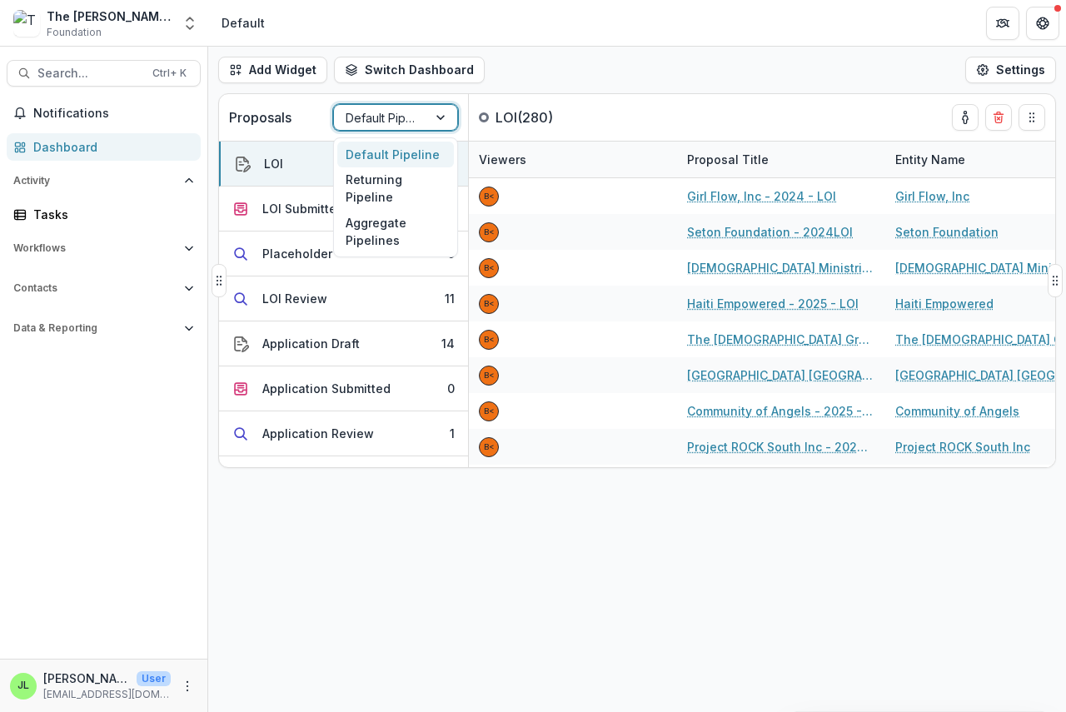
click at [395, 109] on div at bounding box center [381, 117] width 70 height 21
click at [380, 188] on div "Returning Pipeline" at bounding box center [395, 188] width 117 height 43
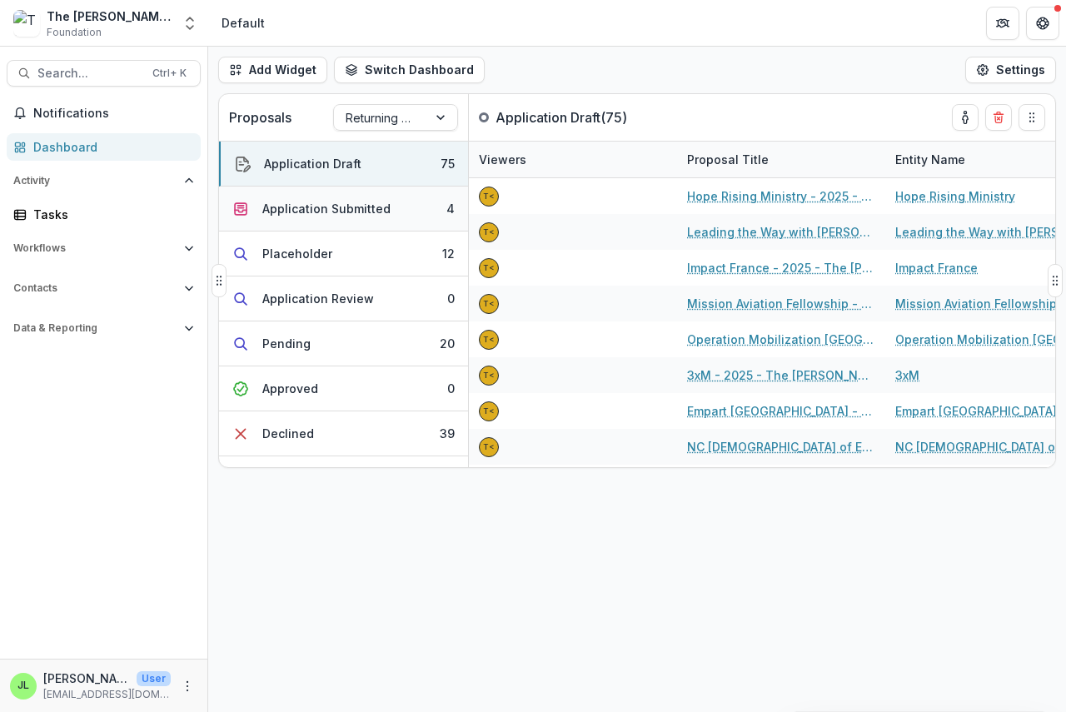
click at [313, 211] on div "Application Submitted" at bounding box center [326, 208] width 128 height 17
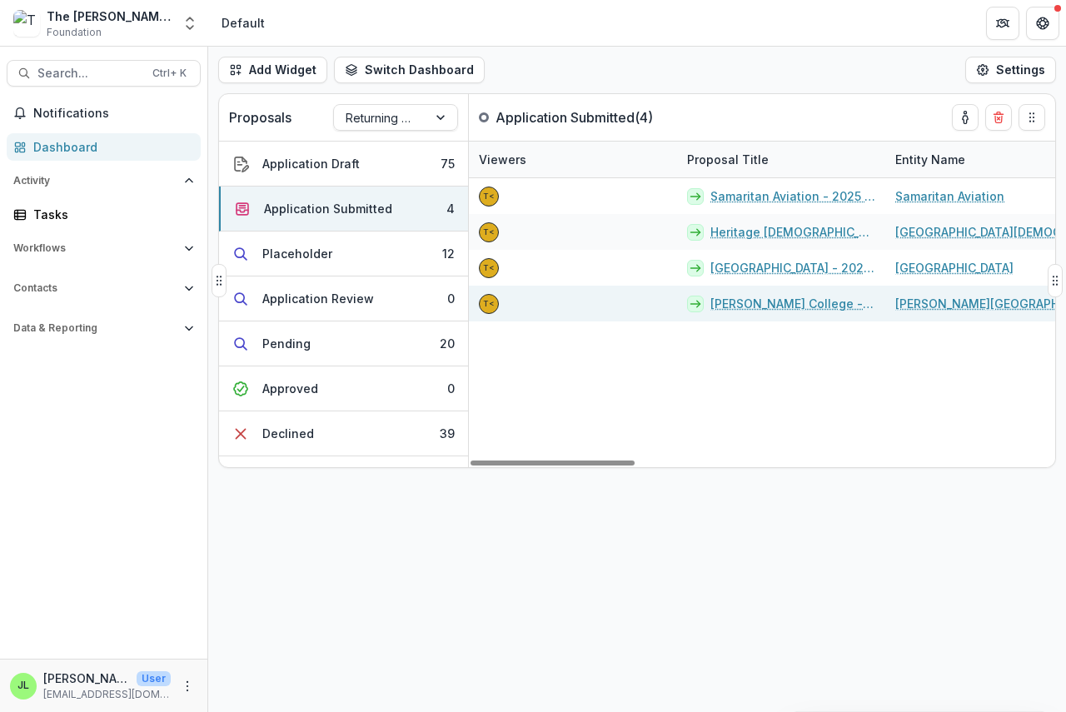
click at [749, 301] on link "[PERSON_NAME] College - 2025 - The [PERSON_NAME] Foundation Grant Proposal Appl…" at bounding box center [792, 303] width 165 height 17
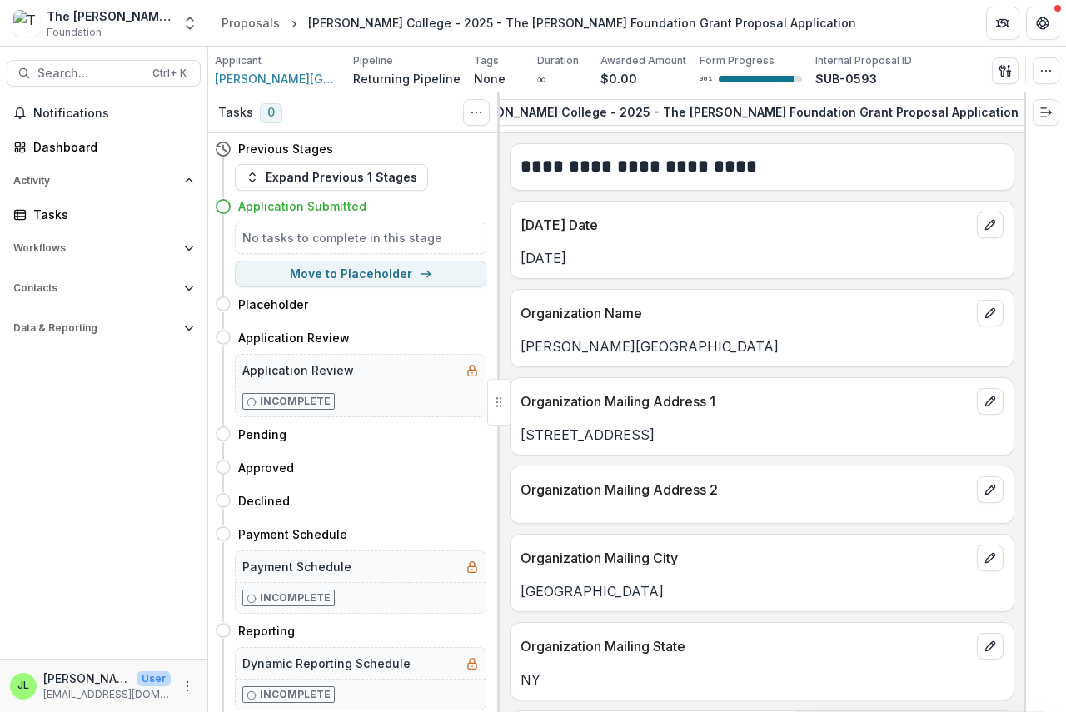
scroll to position [0, 226]
click at [1065, 110] on icon "button" at bounding box center [1072, 112] width 13 height 13
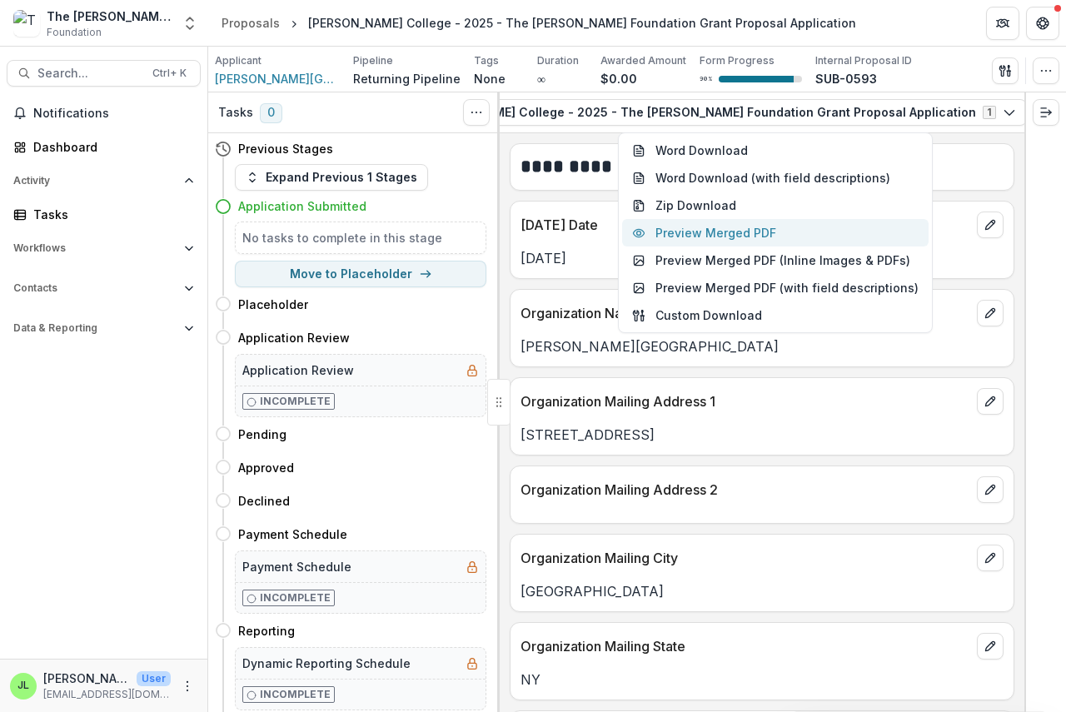
click at [742, 239] on button "Preview Merged PDF" at bounding box center [775, 232] width 306 height 27
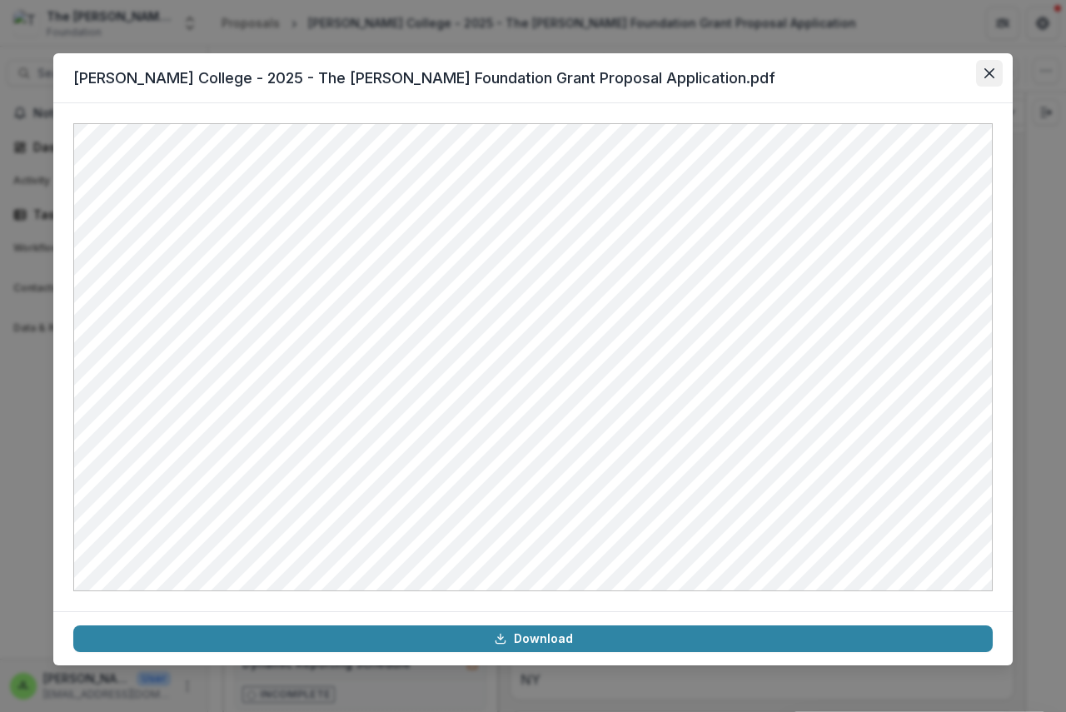
click at [991, 72] on icon "Close" at bounding box center [989, 73] width 10 height 10
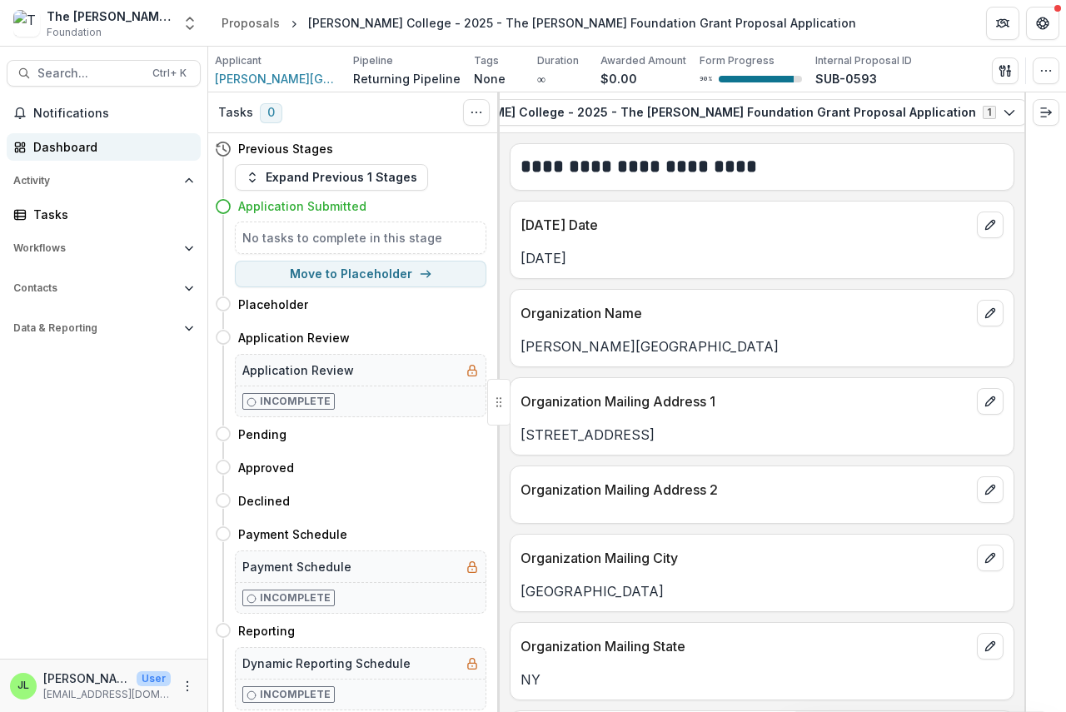
click at [46, 147] on div "Dashboard" at bounding box center [110, 146] width 154 height 17
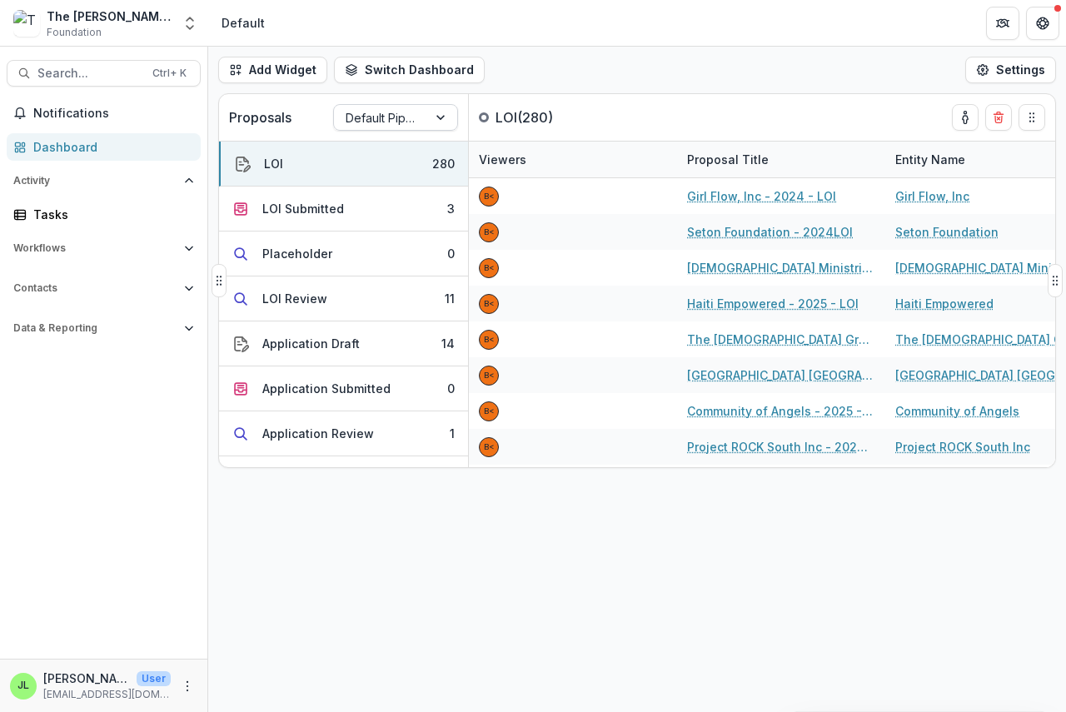
click at [378, 112] on div at bounding box center [381, 117] width 70 height 21
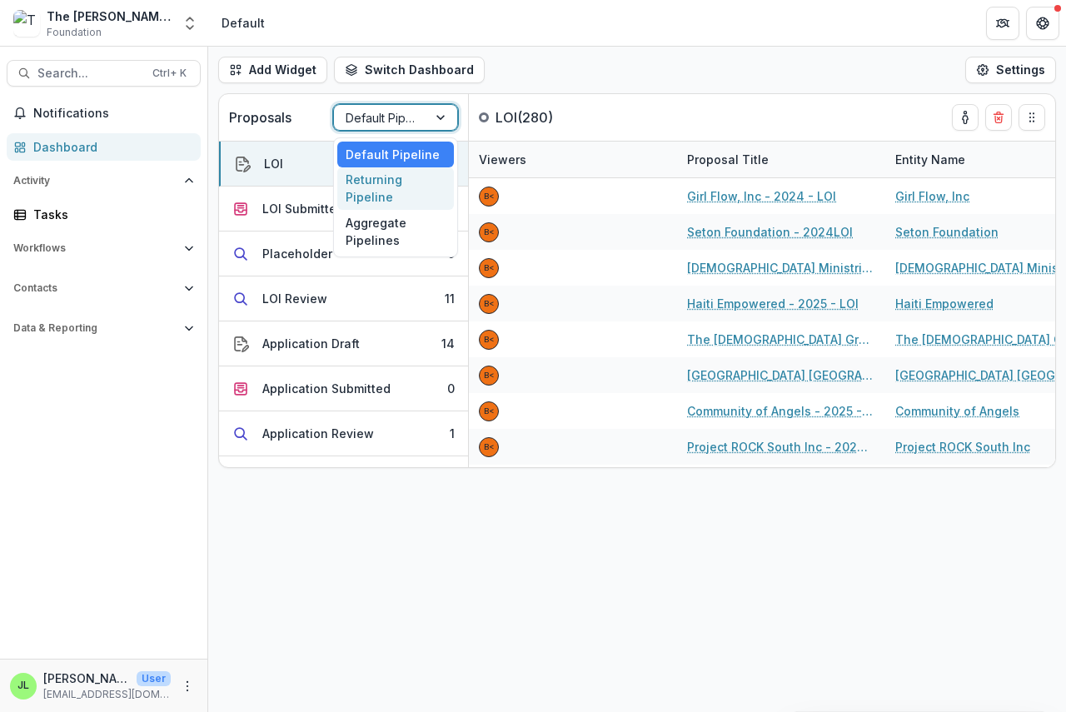
click at [363, 191] on div "Returning Pipeline" at bounding box center [395, 188] width 117 height 43
